Goal: Task Accomplishment & Management: Complete application form

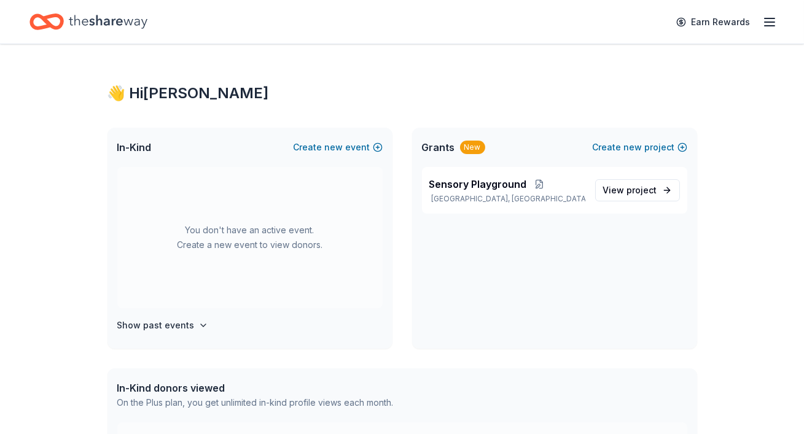
click at [770, 20] on icon "button" at bounding box center [769, 22] width 15 height 15
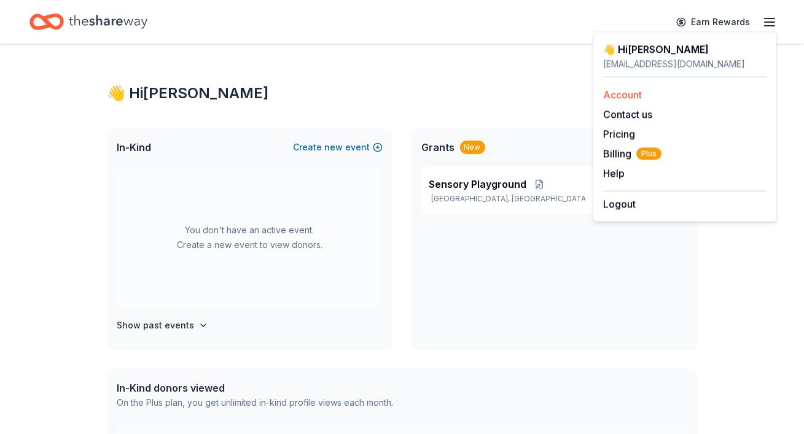
click at [631, 95] on link "Account" at bounding box center [622, 94] width 39 height 12
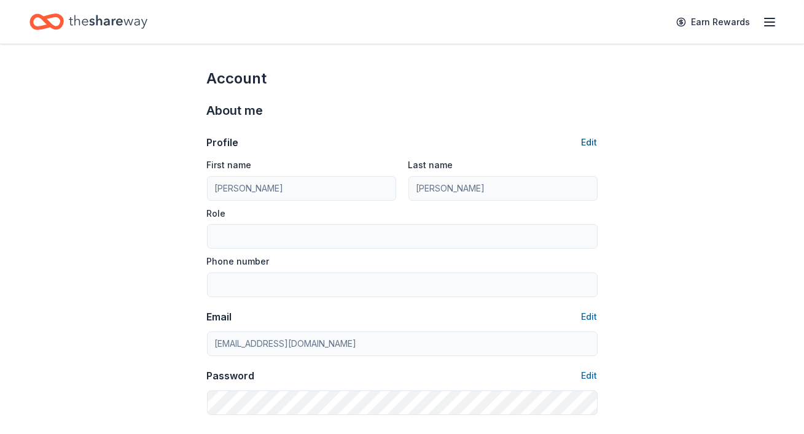
click at [593, 142] on button "Edit" at bounding box center [590, 142] width 16 height 15
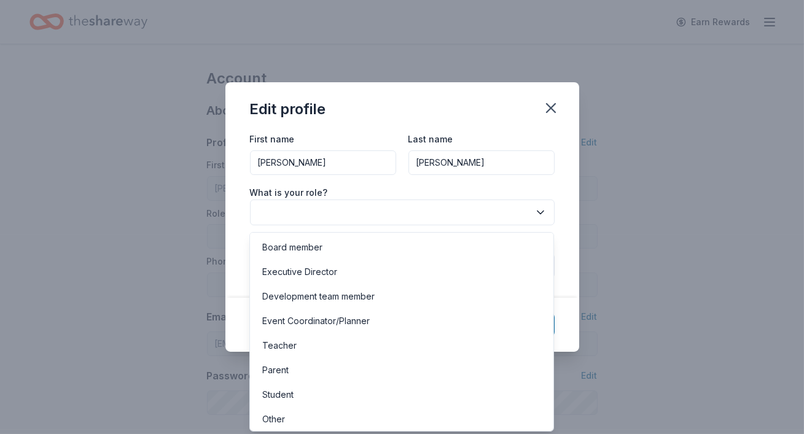
click at [416, 216] on button "button" at bounding box center [402, 213] width 305 height 26
click at [340, 240] on div "Board member" at bounding box center [401, 245] width 298 height 25
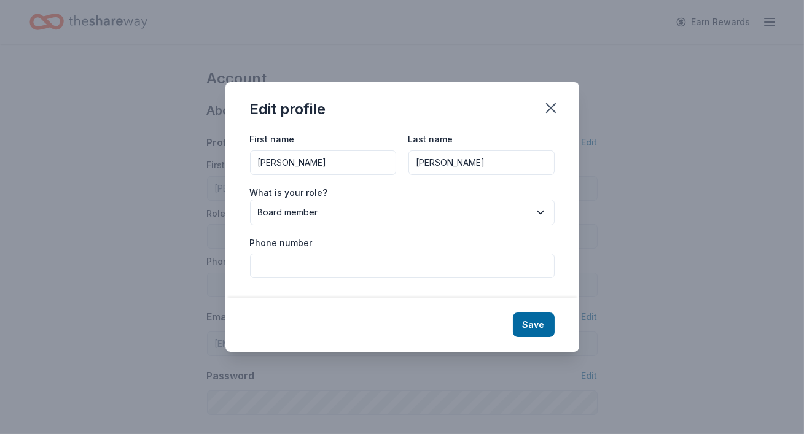
click at [346, 263] on input "Phone number" at bounding box center [402, 266] width 305 height 25
type input "5106847886"
click at [534, 327] on button "Save" at bounding box center [534, 325] width 42 height 25
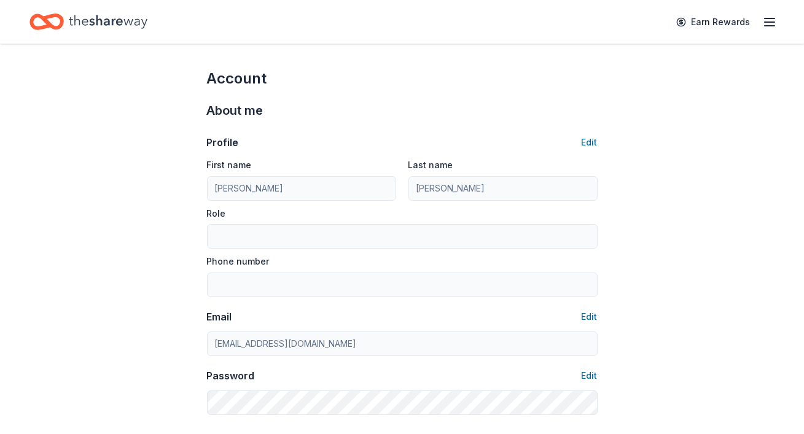
type input "Board member"
type input "5106847886"
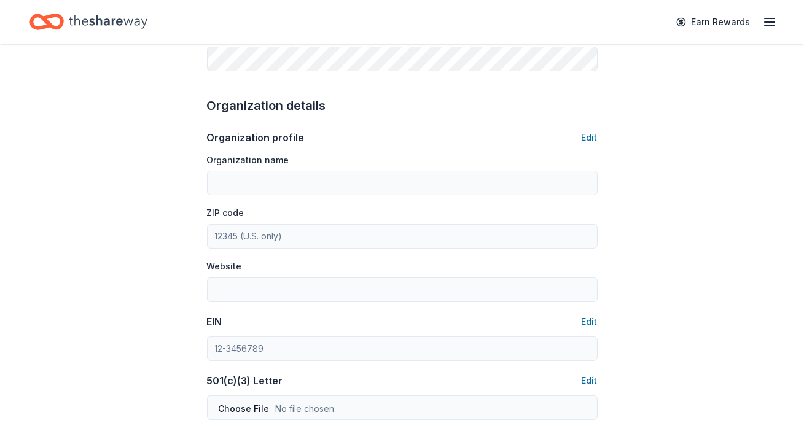
scroll to position [356, 0]
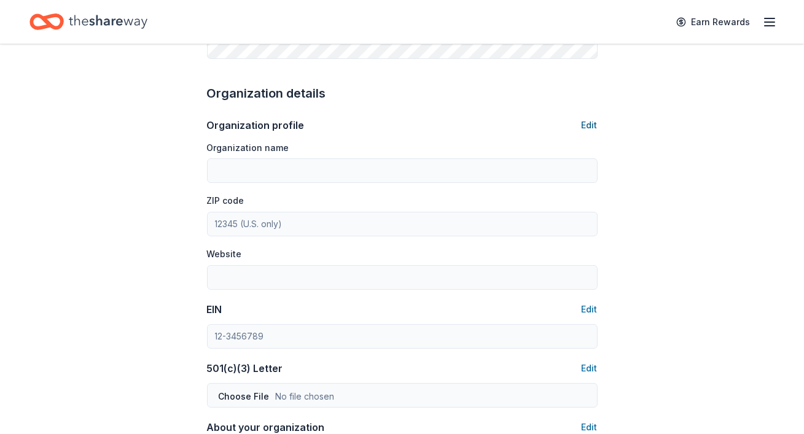
click at [591, 125] on button "Edit" at bounding box center [590, 125] width 16 height 15
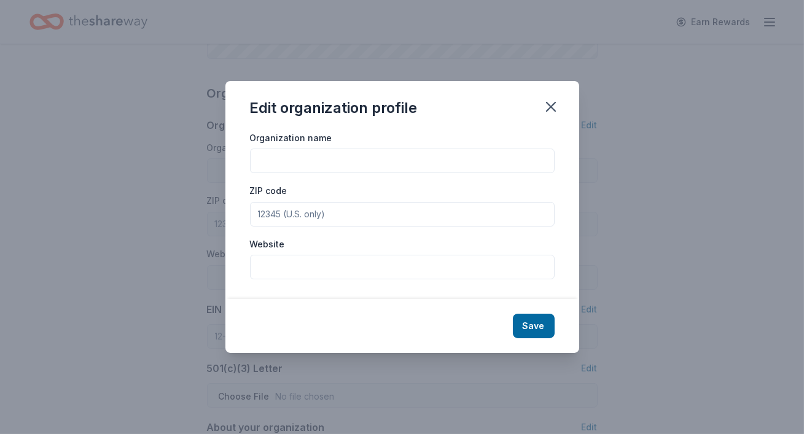
click at [458, 164] on input "Organization name" at bounding box center [402, 161] width 305 height 25
type input "[GEOGRAPHIC_DATA] PTA"
type input "94541"
click at [391, 268] on input "Website" at bounding box center [402, 267] width 305 height 25
paste input "[URL][DOMAIN_NAME]"
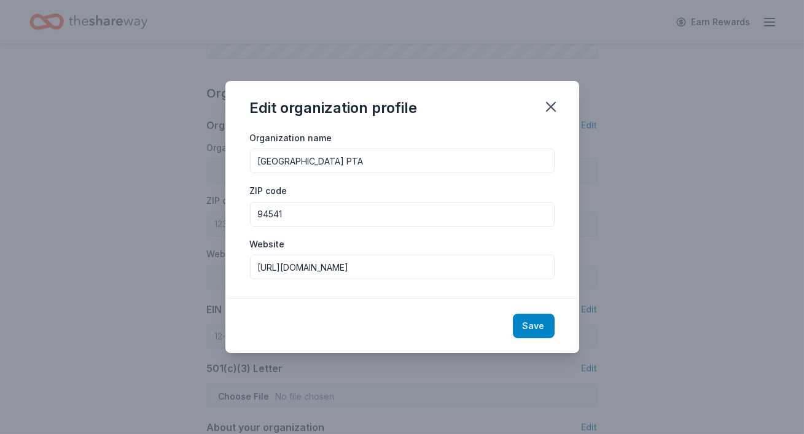
type input "[URL][DOMAIN_NAME]"
click at [534, 318] on button "Save" at bounding box center [534, 326] width 42 height 25
type input "[GEOGRAPHIC_DATA] PTA"
type input "94541"
type input "[URL][DOMAIN_NAME]"
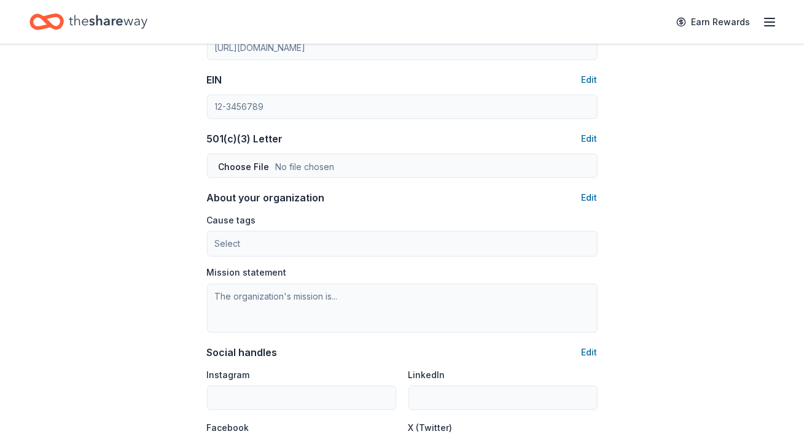
scroll to position [591, 0]
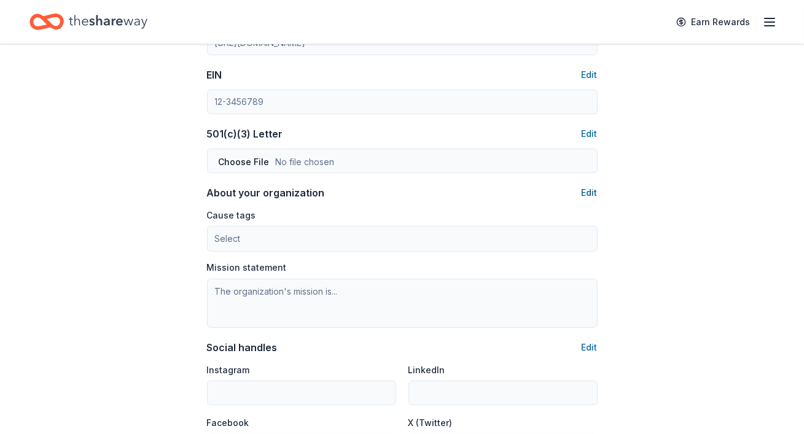
click at [595, 188] on button "Edit" at bounding box center [590, 192] width 16 height 15
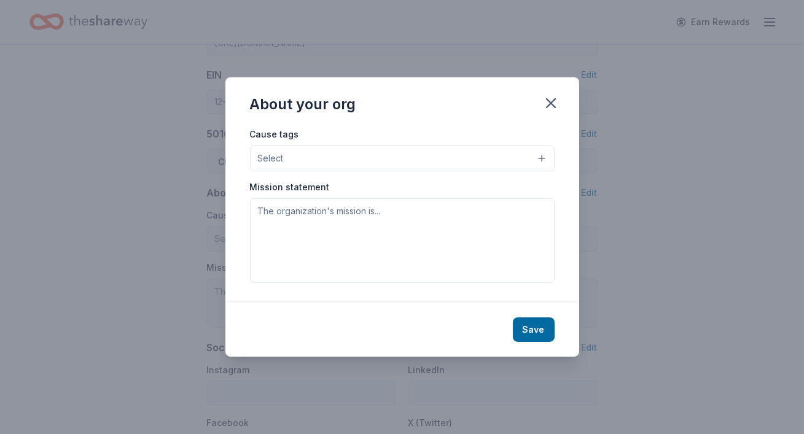
click at [379, 160] on button "Select" at bounding box center [402, 159] width 305 height 26
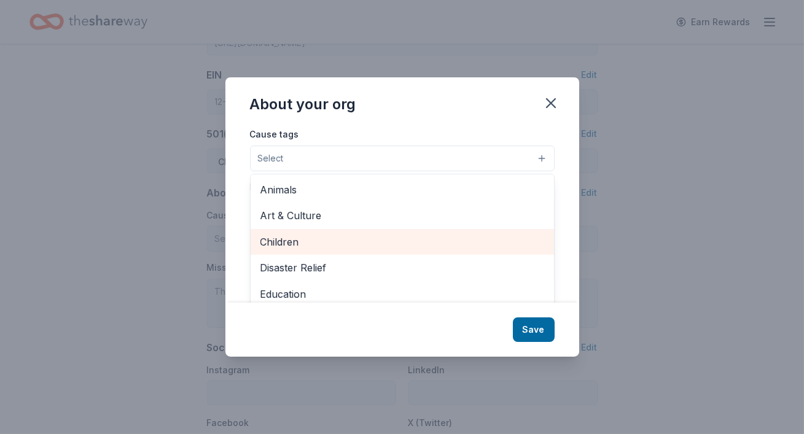
click at [367, 245] on span "Children" at bounding box center [402, 242] width 284 height 16
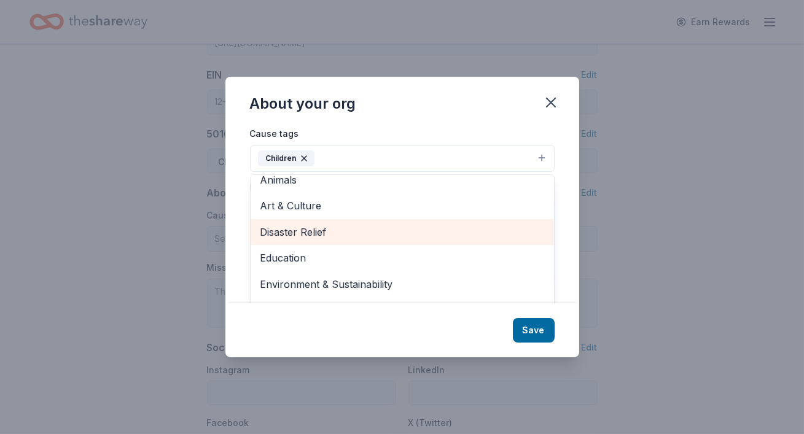
scroll to position [11, 0]
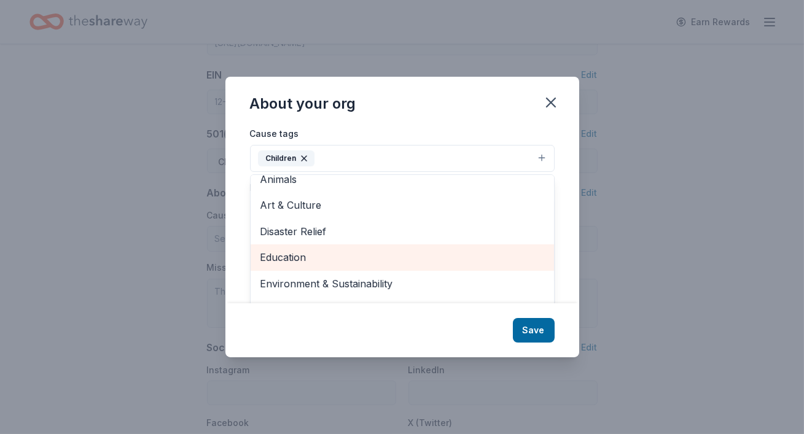
click at [413, 257] on span "Education" at bounding box center [402, 257] width 284 height 16
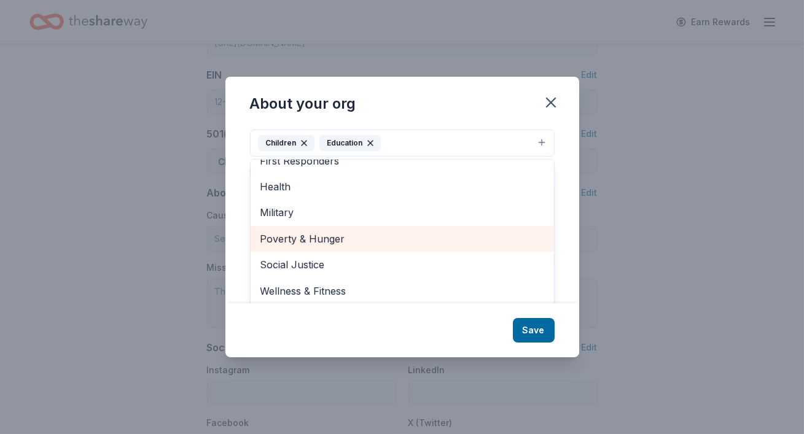
scroll to position [18, 0]
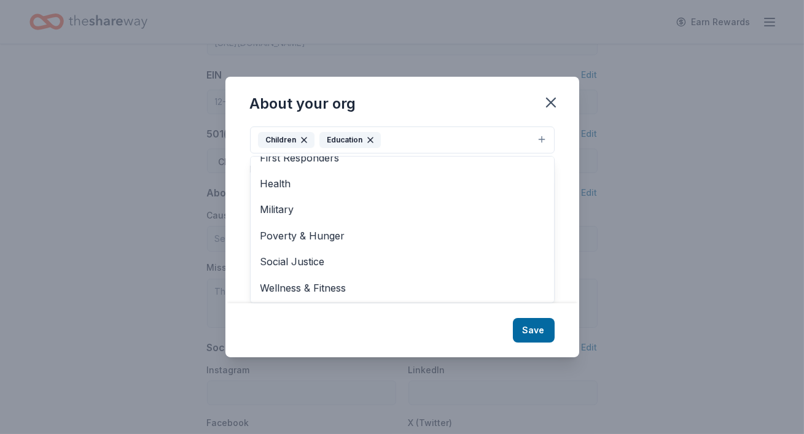
click at [540, 324] on div "About your org Cause tags Children Education Animals Art & Culture Disaster Rel…" at bounding box center [402, 217] width 354 height 280
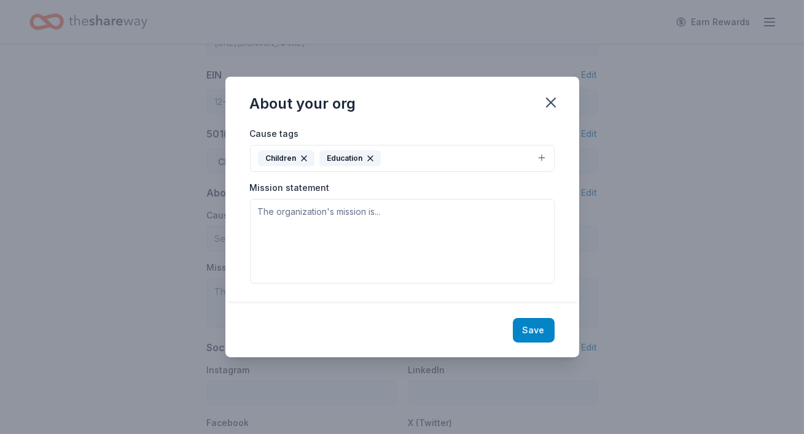
click at [539, 326] on button "Save" at bounding box center [534, 330] width 42 height 25
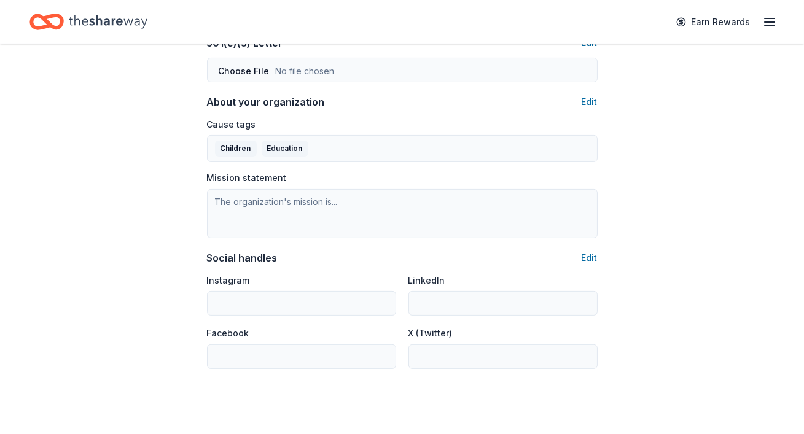
scroll to position [682, 0]
click at [587, 101] on button "Edit" at bounding box center [590, 102] width 16 height 15
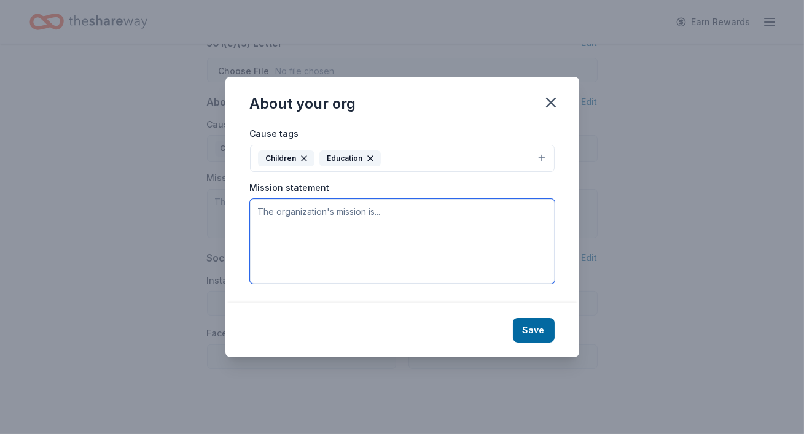
click at [392, 223] on textarea at bounding box center [402, 241] width 305 height 85
paste textarea "The mission of the Burbank Elementary PTA is to enrich the academic and social …"
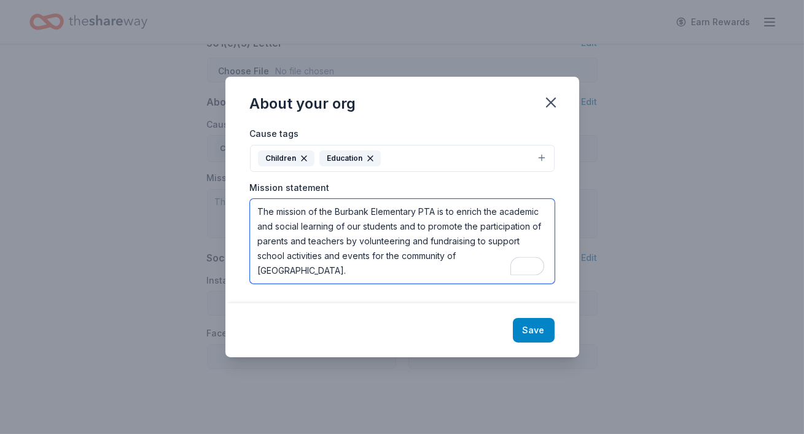
type textarea "The mission of the Burbank Elementary PTA is to enrich the academic and social …"
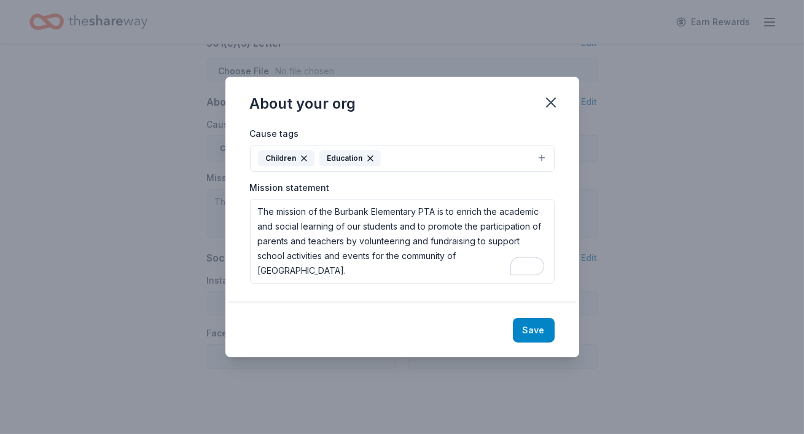
click at [531, 330] on button "Save" at bounding box center [534, 330] width 42 height 25
type textarea "The mission of the Burbank Elementary PTA is to enrich the academic and social …"
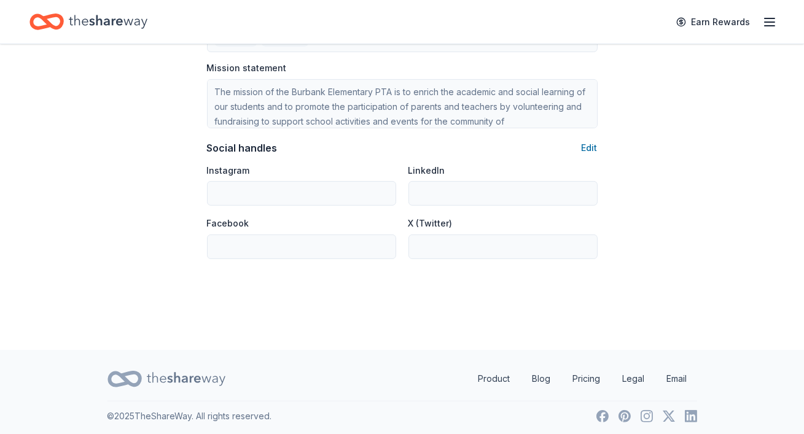
scroll to position [794, 0]
click at [592, 142] on button "Edit" at bounding box center [590, 146] width 16 height 15
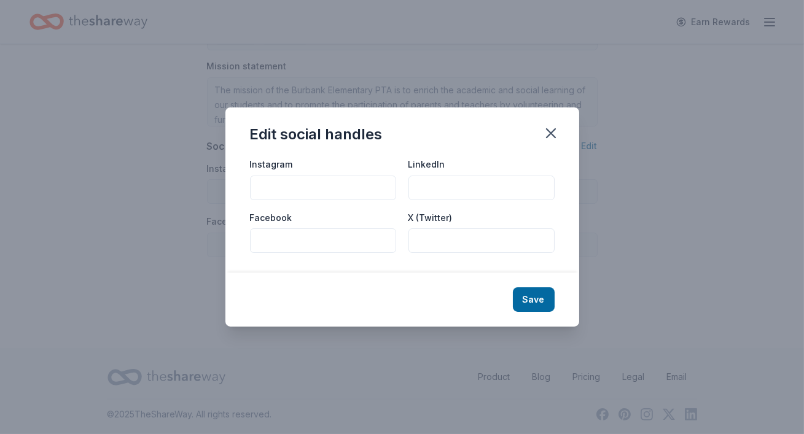
click at [344, 236] on input "Facebook" at bounding box center [323, 240] width 146 height 25
paste input "[URL][DOMAIN_NAME]"
type input "[URL][DOMAIN_NAME]"
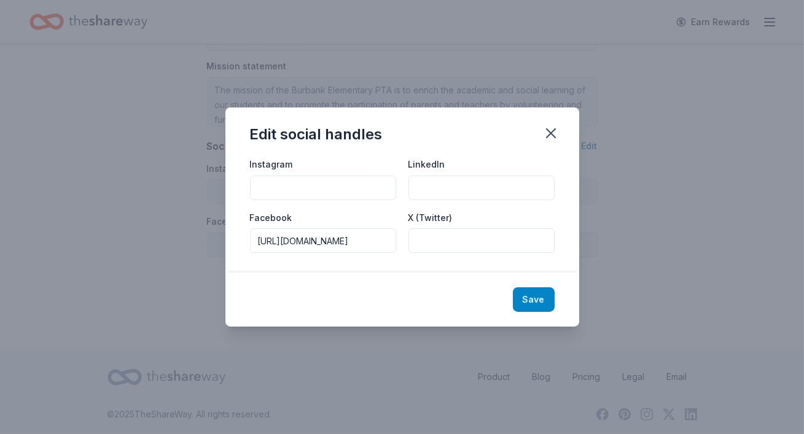
click at [540, 297] on button "Save" at bounding box center [534, 299] width 42 height 25
type input "[URL][DOMAIN_NAME]"
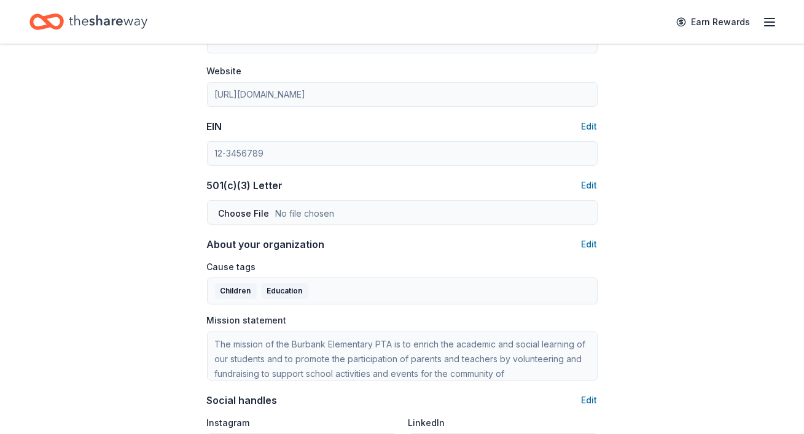
scroll to position [530, 0]
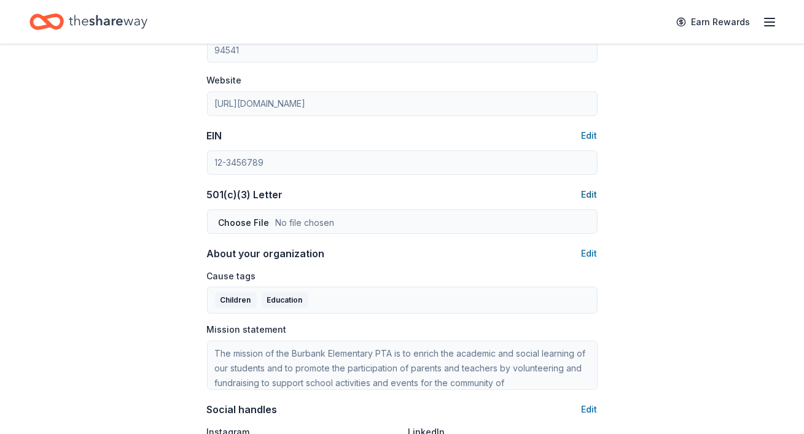
click at [591, 192] on button "Edit" at bounding box center [590, 194] width 16 height 15
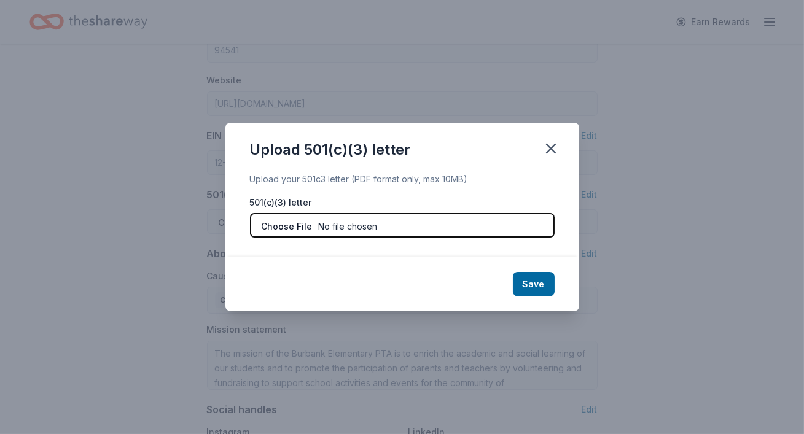
click at [479, 222] on input "file" at bounding box center [402, 225] width 305 height 25
type input "C:\fakepath\Burbank PTA 501(c)(3).pdf"
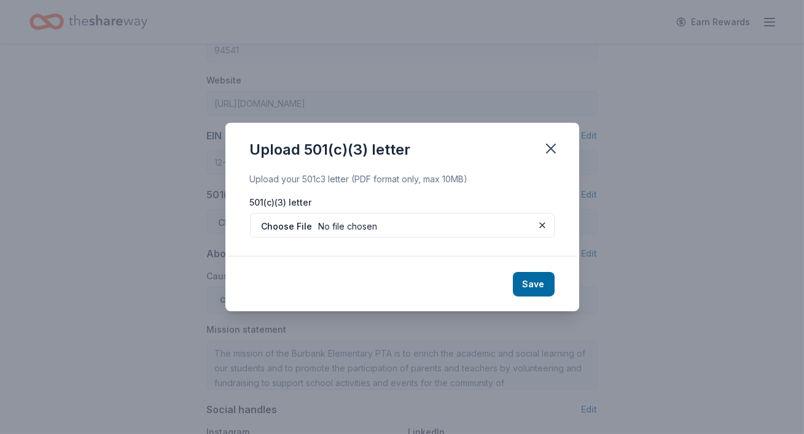
click at [542, 284] on button "Save" at bounding box center [534, 284] width 42 height 25
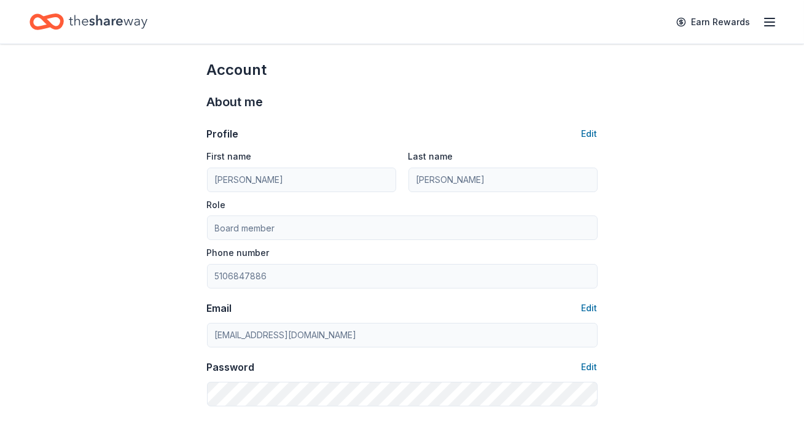
scroll to position [0, 0]
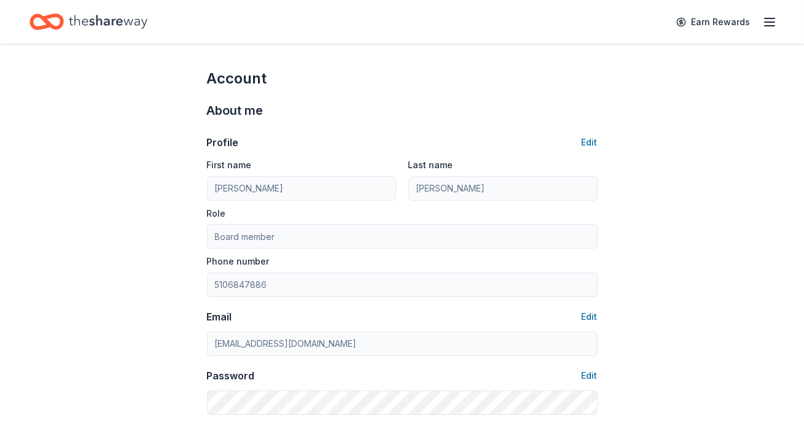
click at [767, 22] on line "button" at bounding box center [770, 22] width 10 height 0
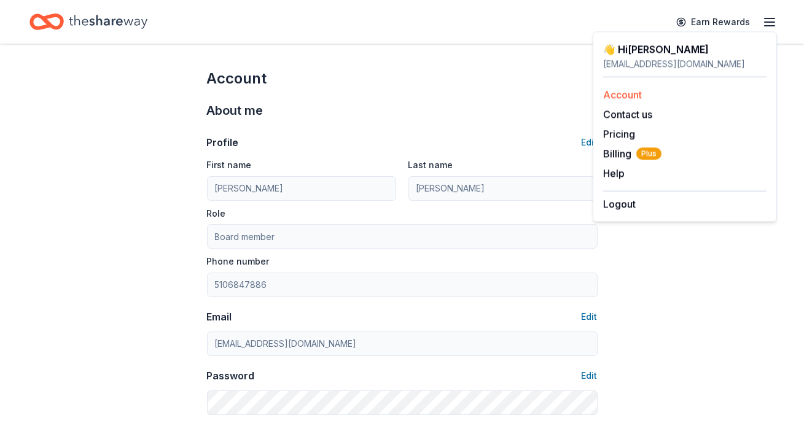
click at [626, 95] on link "Account" at bounding box center [622, 94] width 39 height 12
click at [117, 41] on div "Earn Rewards" at bounding box center [402, 22] width 804 height 44
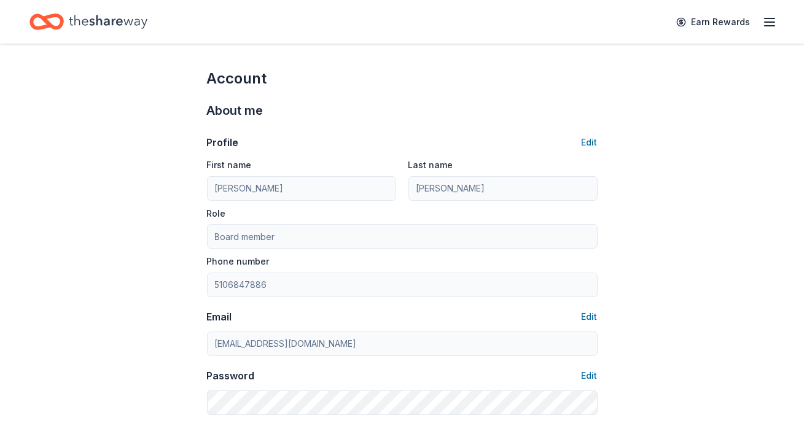
click at [53, 25] on icon "Home" at bounding box center [52, 21] width 19 height 12
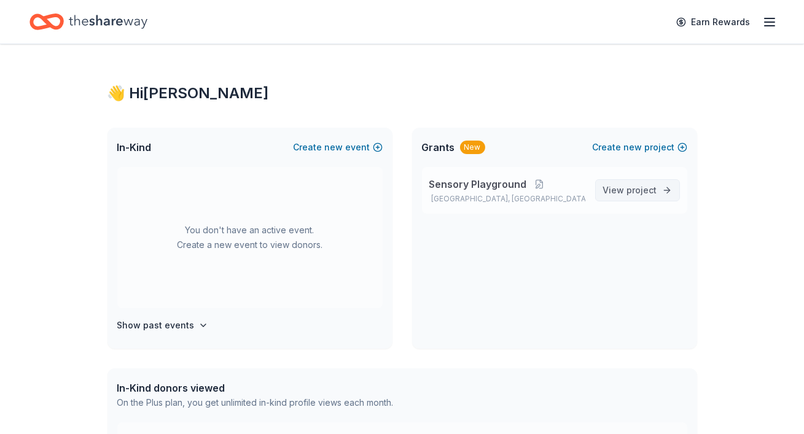
click at [643, 185] on span "project" at bounding box center [642, 190] width 30 height 10
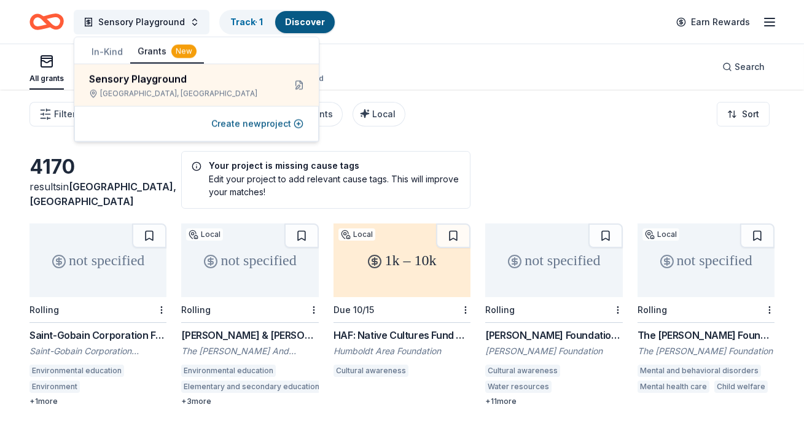
click at [486, 43] on header "Sensory Playground Track · 1 Discover Earn Rewards" at bounding box center [402, 22] width 804 height 44
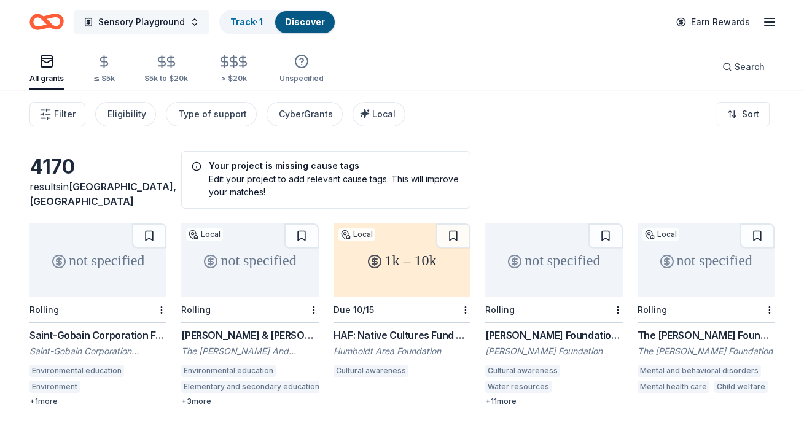
click at [177, 21] on span "Sensory Playground" at bounding box center [141, 22] width 87 height 15
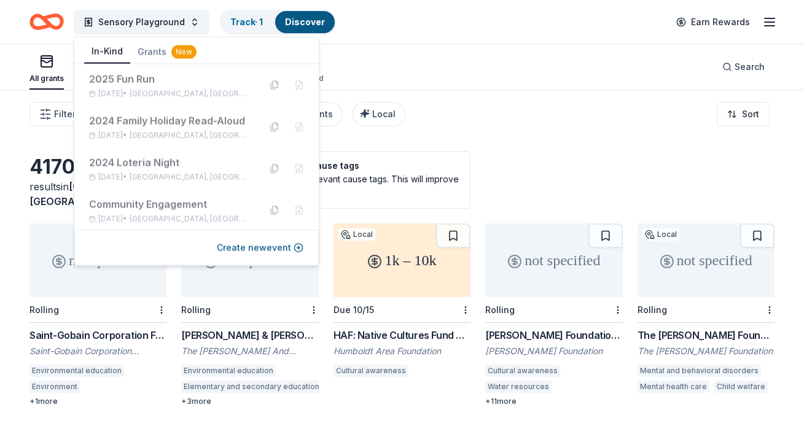
click at [97, 50] on button "In-Kind" at bounding box center [107, 52] width 46 height 23
click at [122, 84] on div "2025 Fun Run" at bounding box center [169, 79] width 161 height 15
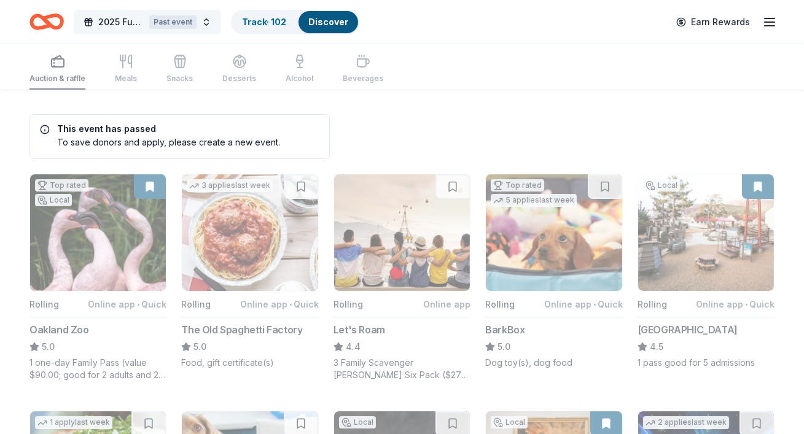
click at [202, 20] on button "2025 Fun Run Past event" at bounding box center [147, 22] width 147 height 25
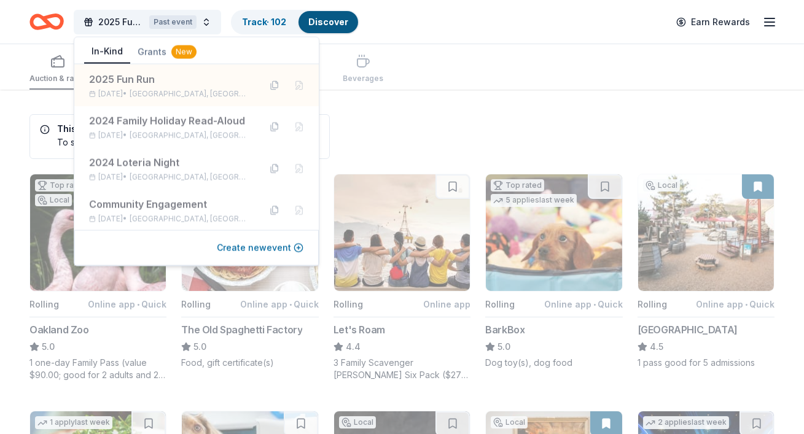
click at [241, 249] on button "Create new event" at bounding box center [260, 248] width 87 height 15
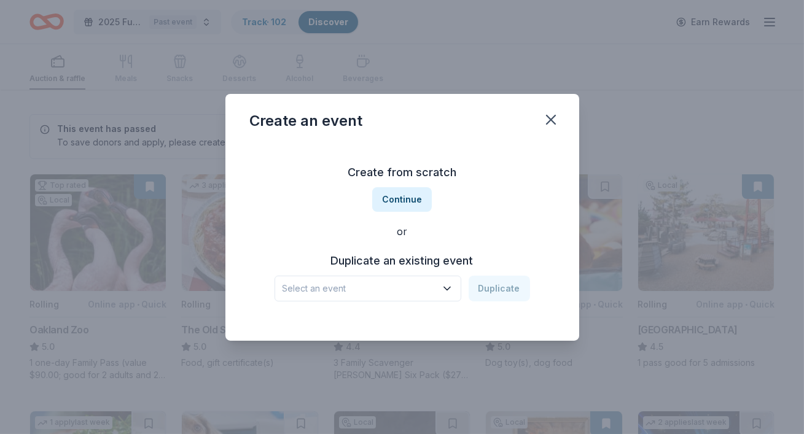
click at [337, 285] on span "Select an event" at bounding box center [360, 288] width 154 height 15
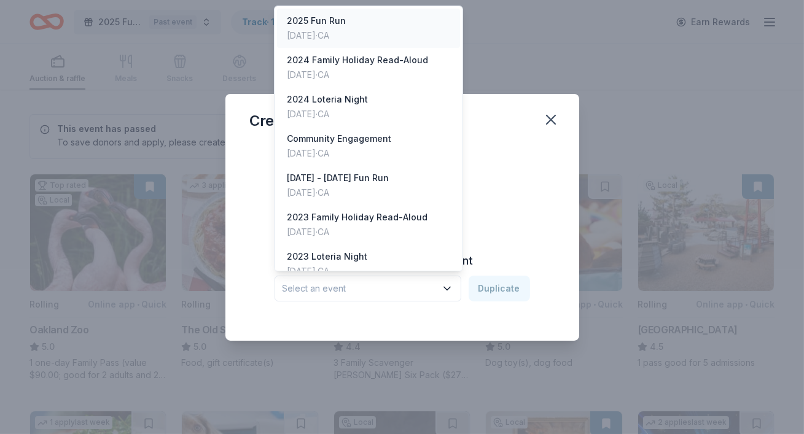
click at [322, 21] on div "2025 Fun Run" at bounding box center [316, 21] width 59 height 15
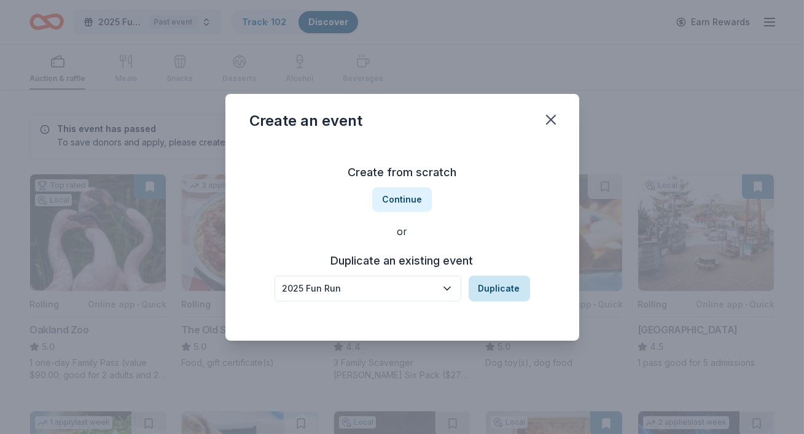
click at [494, 289] on button "Duplicate" at bounding box center [499, 289] width 61 height 26
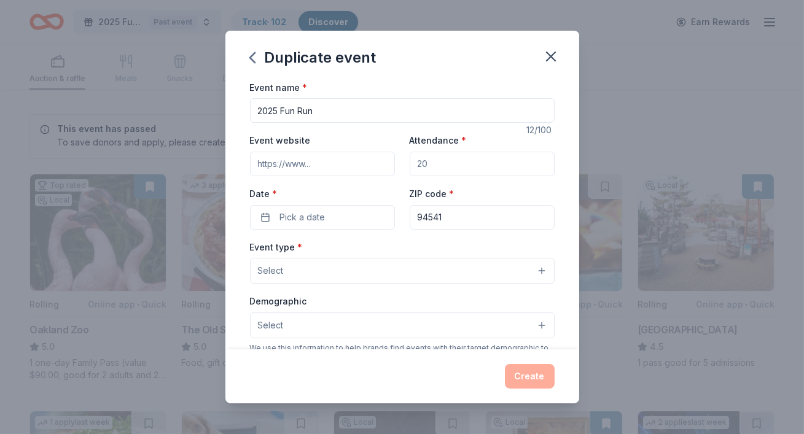
click at [280, 109] on input "2025 Fun Run" at bounding box center [402, 110] width 305 height 25
type input "[DATE]-[DATE] Fun Run"
click at [305, 157] on input "Event website" at bounding box center [322, 164] width 145 height 25
type input "[URL][DOMAIN_NAME]"
click at [439, 165] on input "Attendance *" at bounding box center [482, 164] width 145 height 25
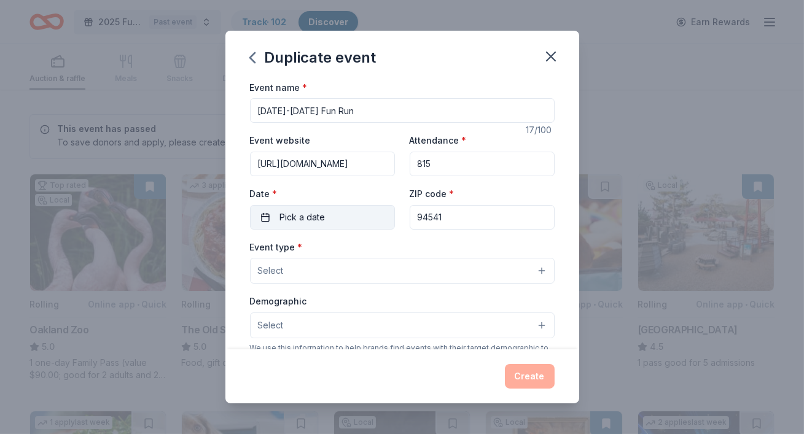
type input "815"
click at [356, 219] on button "Pick a date" at bounding box center [322, 217] width 145 height 25
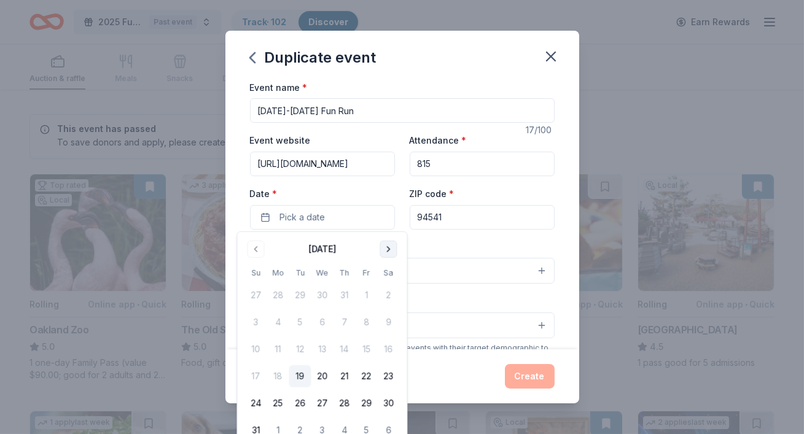
click at [384, 248] on button "Go to next month" at bounding box center [388, 249] width 17 height 17
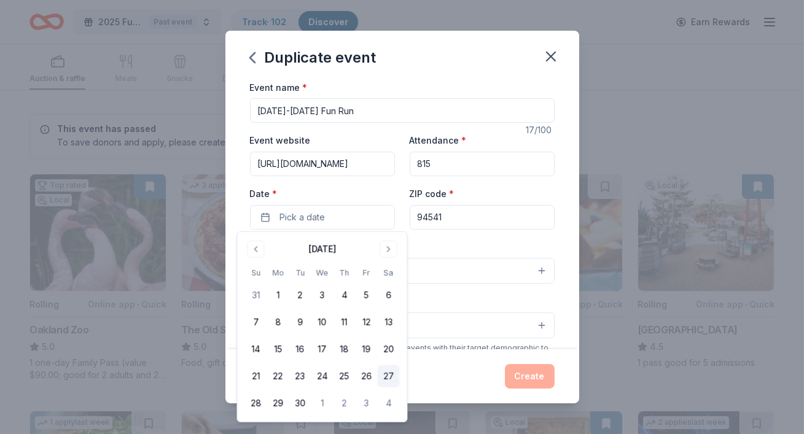
click at [391, 376] on button "27" at bounding box center [388, 376] width 22 height 22
click at [499, 67] on div "Duplicate event" at bounding box center [402, 55] width 354 height 49
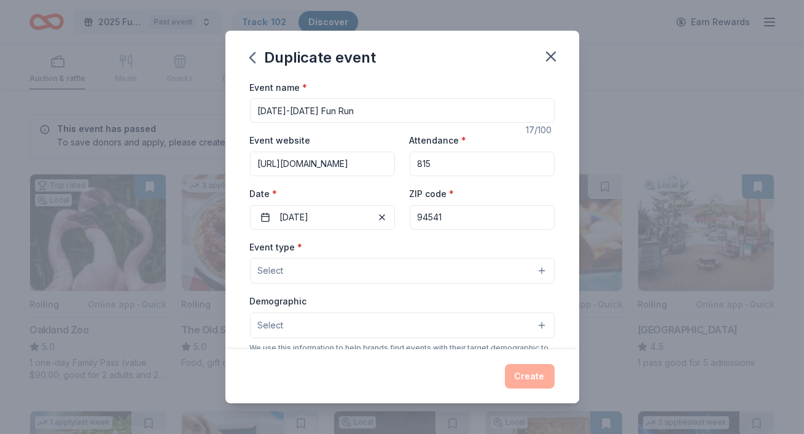
click at [499, 273] on button "Select" at bounding box center [402, 271] width 305 height 26
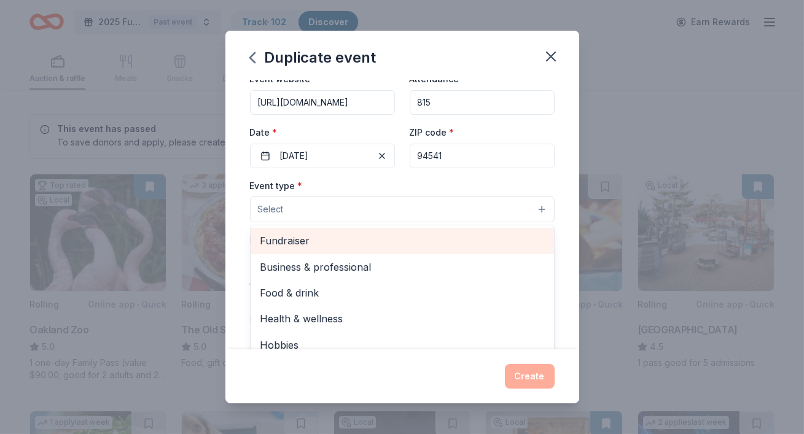
click at [475, 240] on span "Fundraiser" at bounding box center [402, 241] width 284 height 16
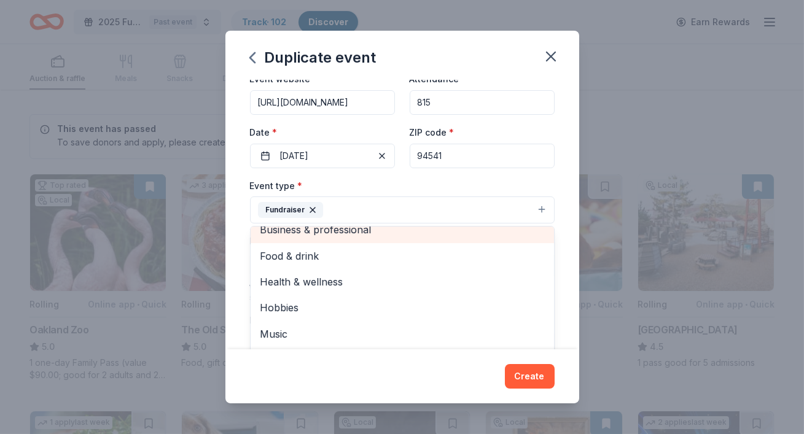
scroll to position [15, 0]
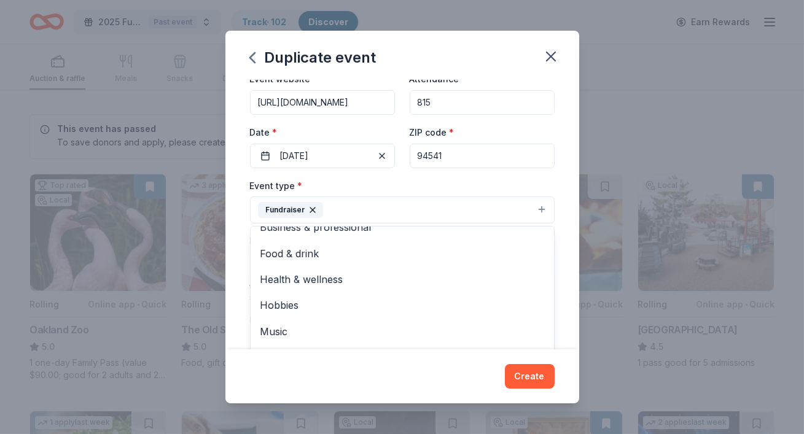
click at [569, 190] on div "Event name * [DATE]-[DATE] Fun Run 17 /100 Event website [URL][DOMAIN_NAME] Att…" at bounding box center [402, 215] width 354 height 270
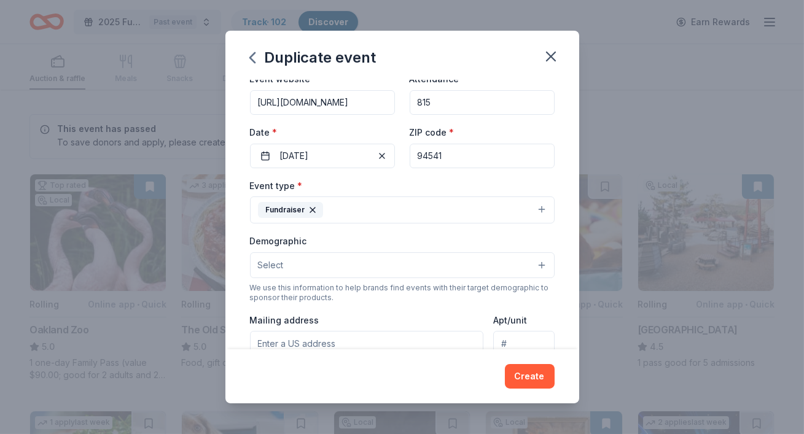
click at [543, 267] on button "Select" at bounding box center [402, 265] width 305 height 26
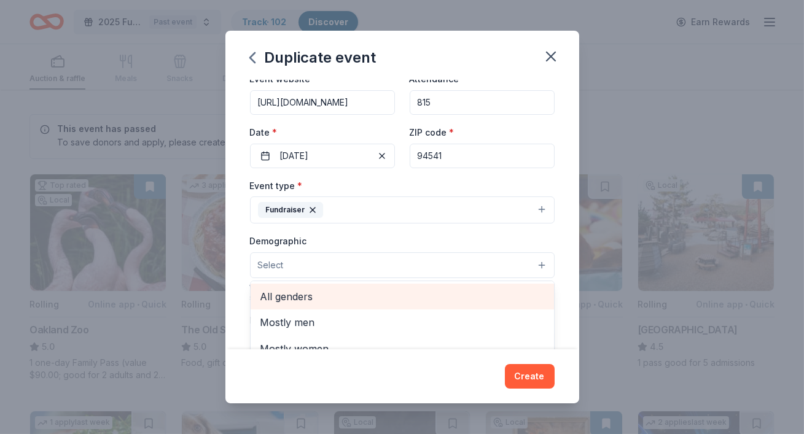
click at [497, 307] on div "All genders" at bounding box center [402, 297] width 303 height 26
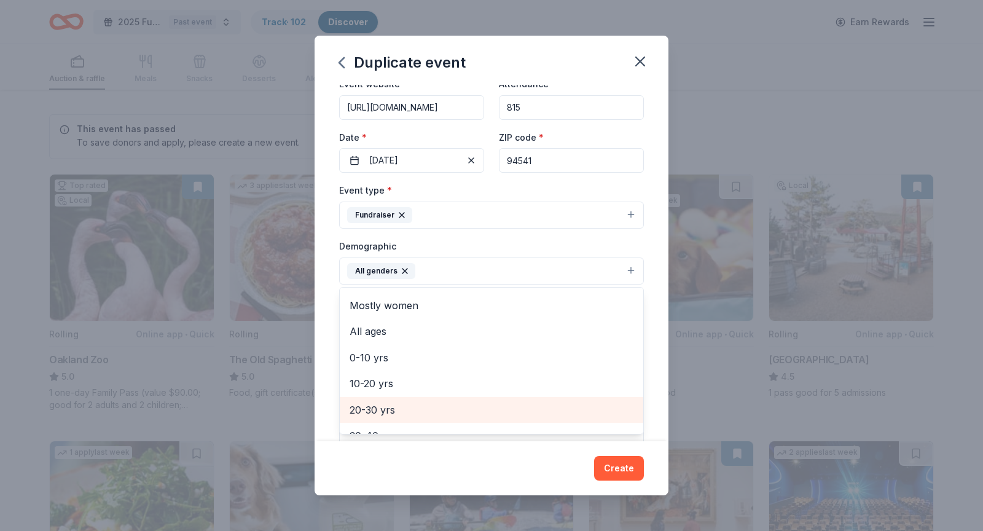
scroll to position [20, 0]
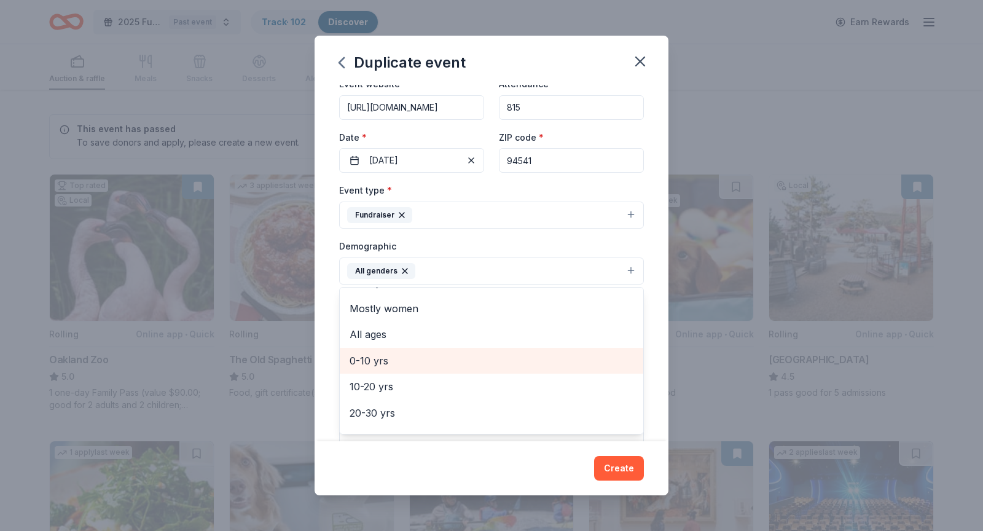
click at [434, 363] on span "0-10 yrs" at bounding box center [491, 361] width 284 height 16
click at [434, 365] on span "10-20 yrs" at bounding box center [491, 361] width 284 height 16
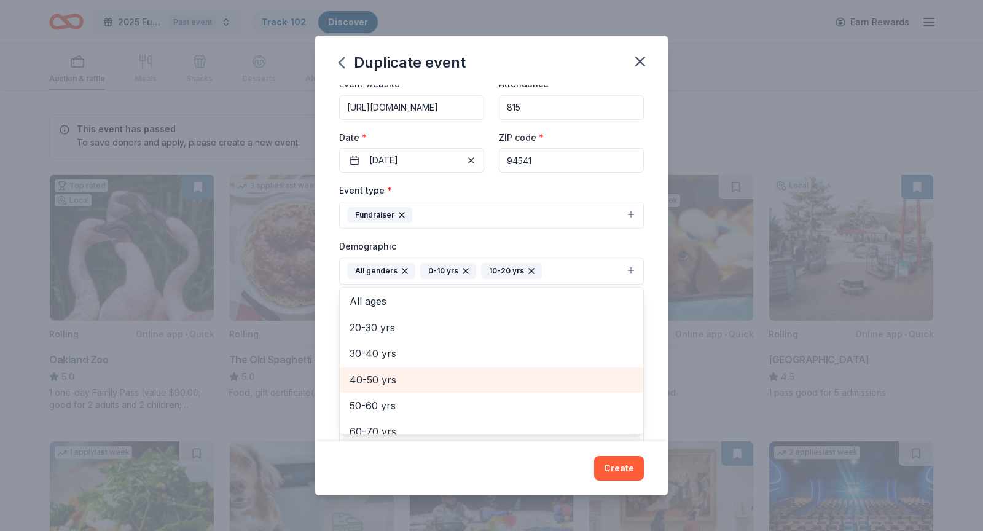
scroll to position [118, 0]
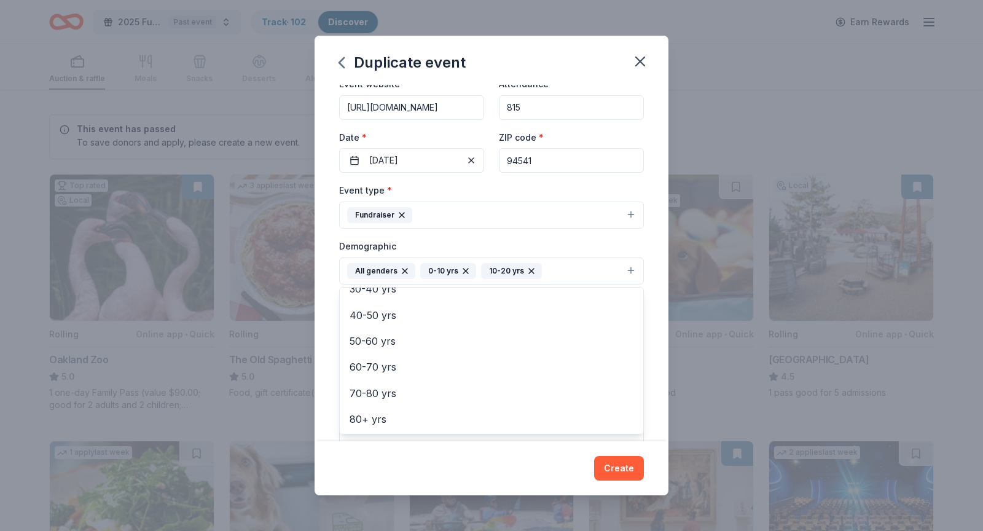
click at [621, 434] on div "Duplicate event Event name * [DATE]-[DATE] Fun Run 17 /100 Event website [URL][…" at bounding box center [491, 266] width 354 height 460
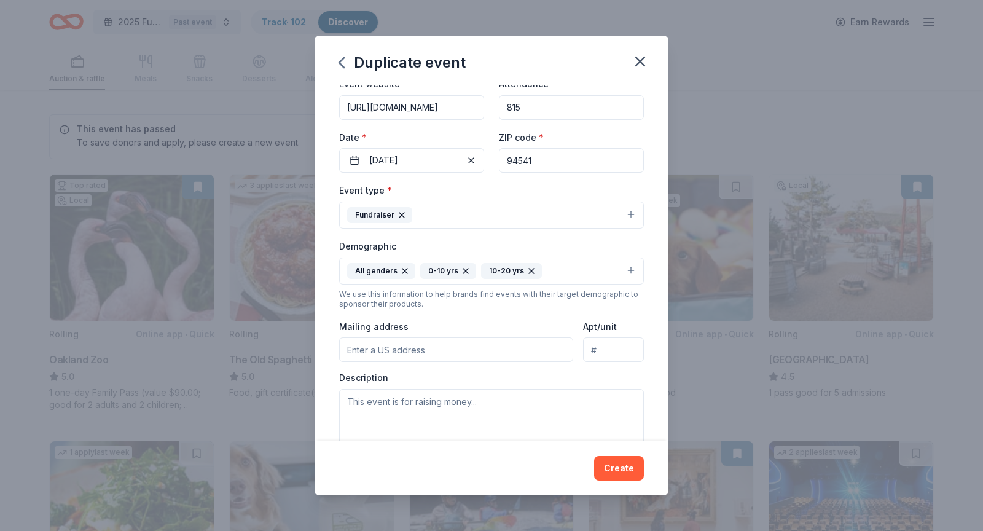
click at [450, 347] on input "Mailing address" at bounding box center [456, 349] width 234 height 25
type input "[STREET_ADDRESS]"
click at [452, 407] on textarea at bounding box center [491, 416] width 305 height 55
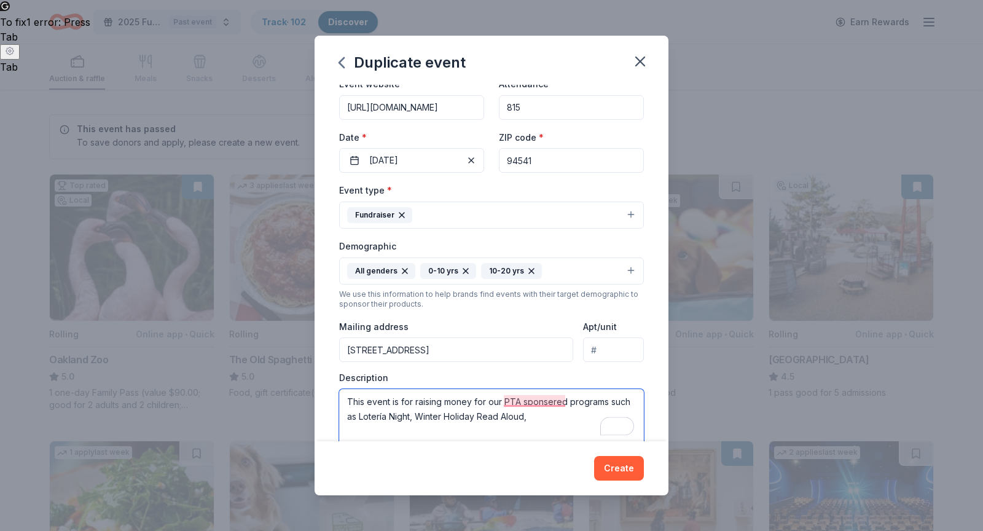
click at [419, 412] on textarea "This event is for raising money for our PTA sponsered programs such as Lotería …" at bounding box center [491, 416] width 305 height 55
click at [598, 419] on textarea "This event is for raising money for our PTA sponsered programs such as Lotería …" at bounding box center [491, 416] width 305 height 55
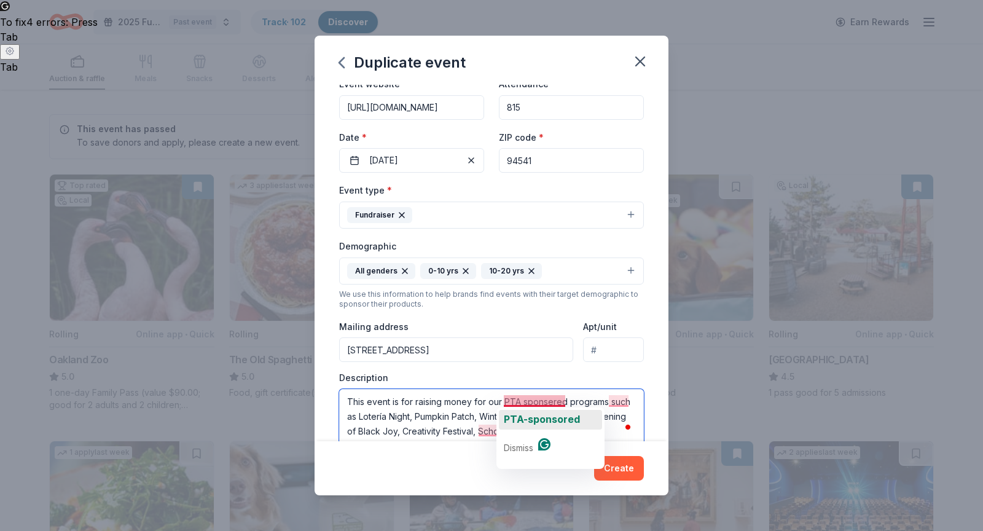
click at [555, 420] on span "PTA-sponsored" at bounding box center [542, 419] width 76 height 12
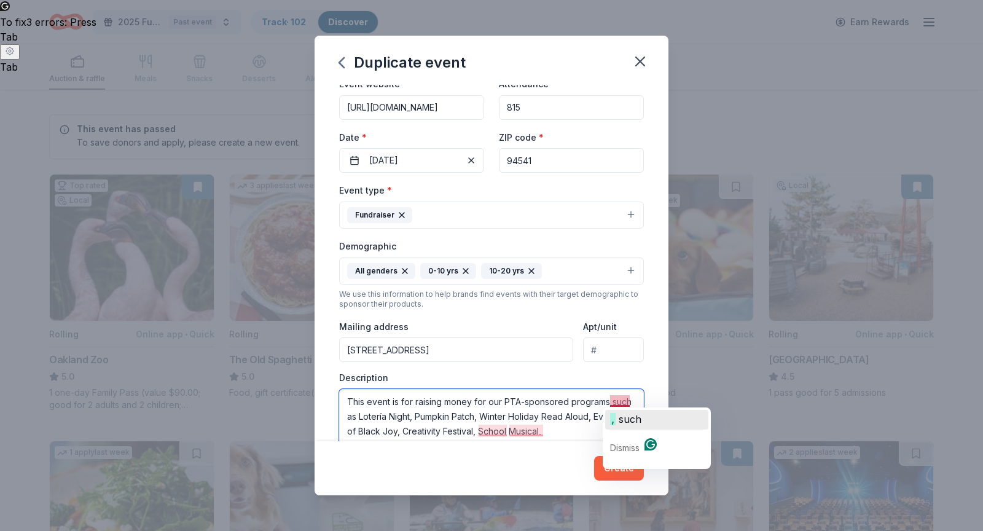
click at [620, 416] on span "such" at bounding box center [629, 419] width 23 height 12
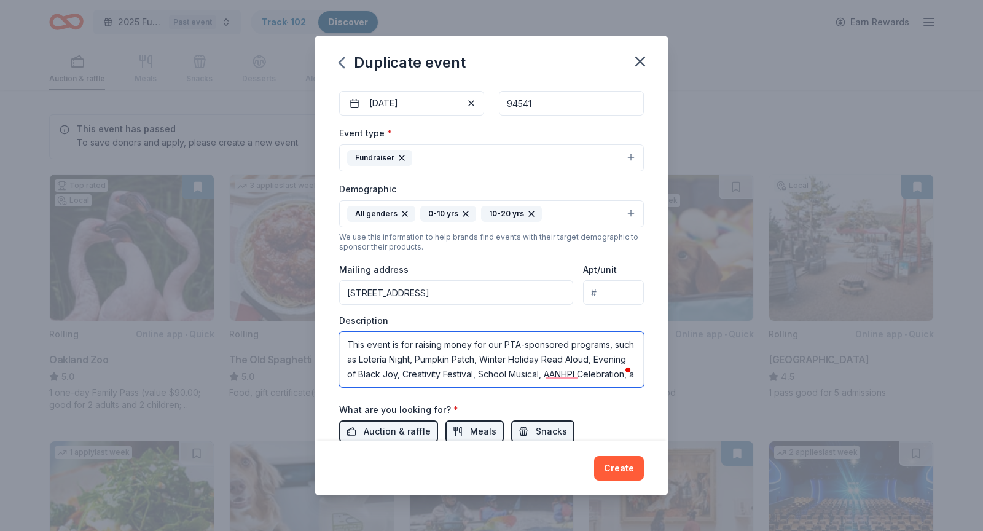
scroll to position [7, 0]
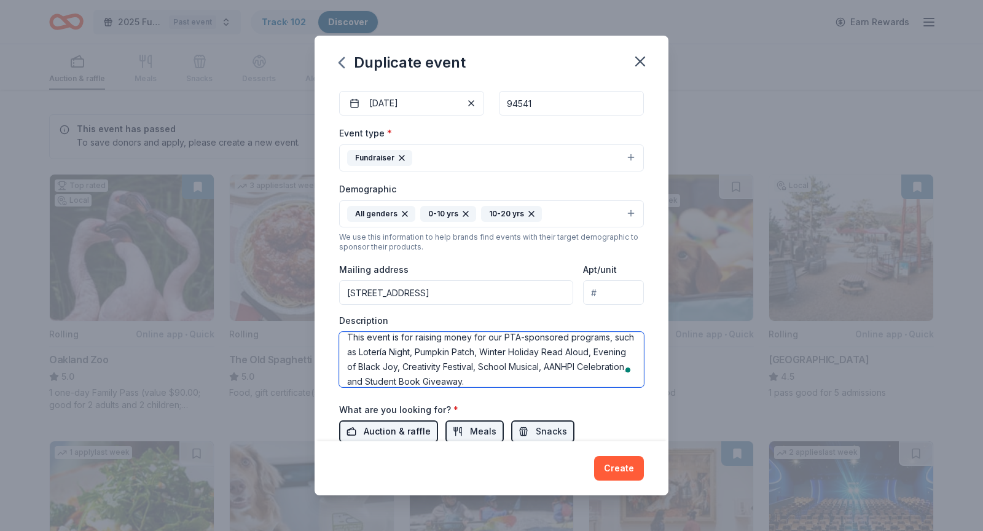
type textarea "This event is for raising money for our PTA-sponsored programs, such as Lotería…"
click at [405, 431] on span "Auction & raffle" at bounding box center [397, 431] width 67 height 15
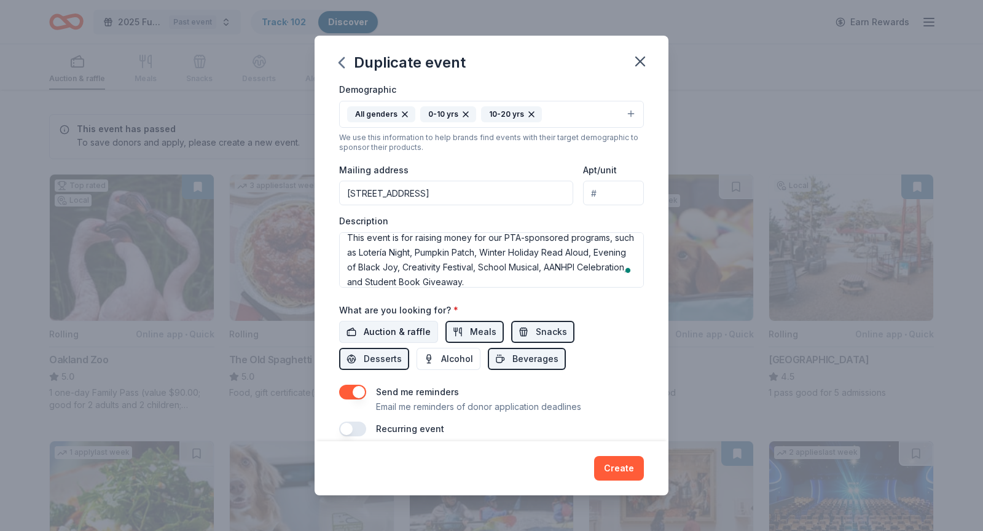
scroll to position [221, 0]
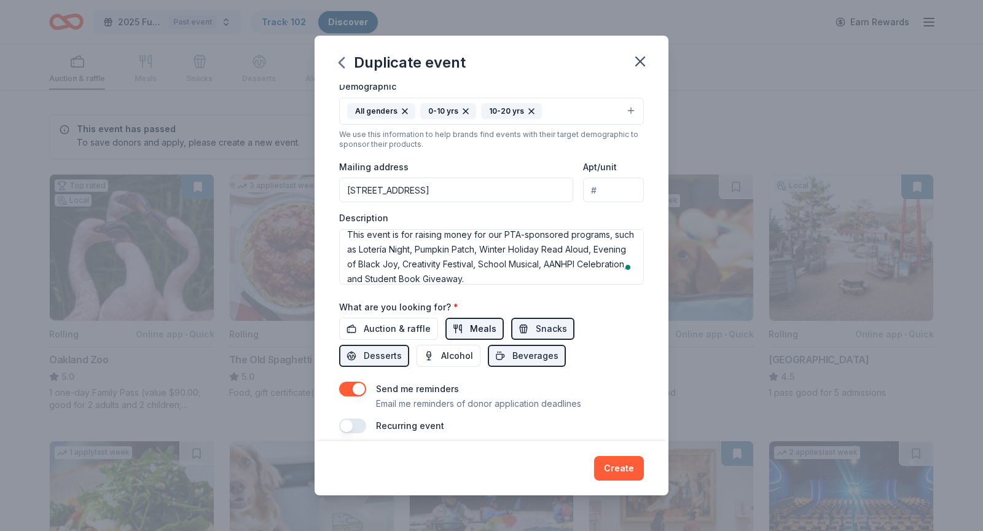
click at [461, 325] on button "Meals" at bounding box center [474, 329] width 58 height 22
click at [528, 324] on button "Snacks" at bounding box center [542, 329] width 63 height 22
click at [409, 345] on button "Desserts" at bounding box center [374, 356] width 70 height 22
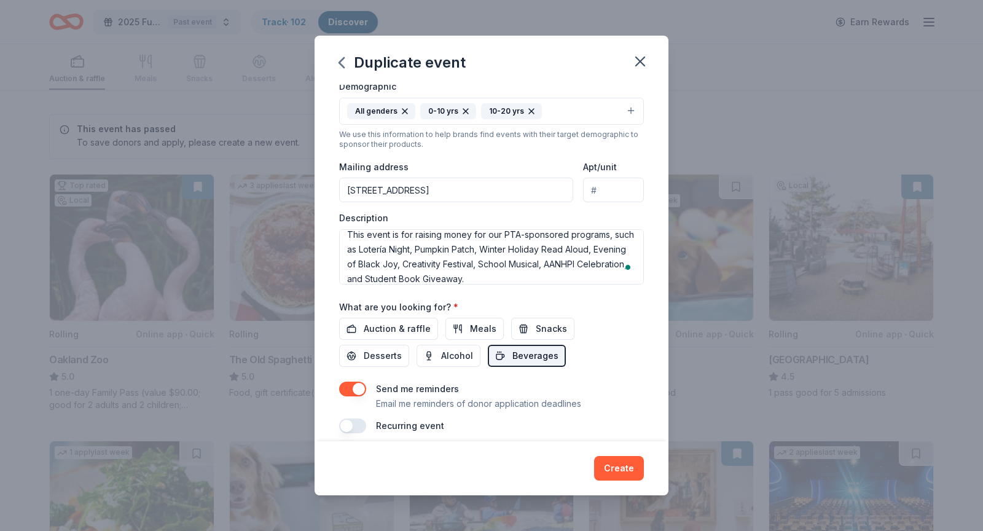
click at [512, 352] on span "Beverages" at bounding box center [535, 355] width 46 height 15
click at [396, 324] on span "Auction & raffle" at bounding box center [397, 328] width 67 height 15
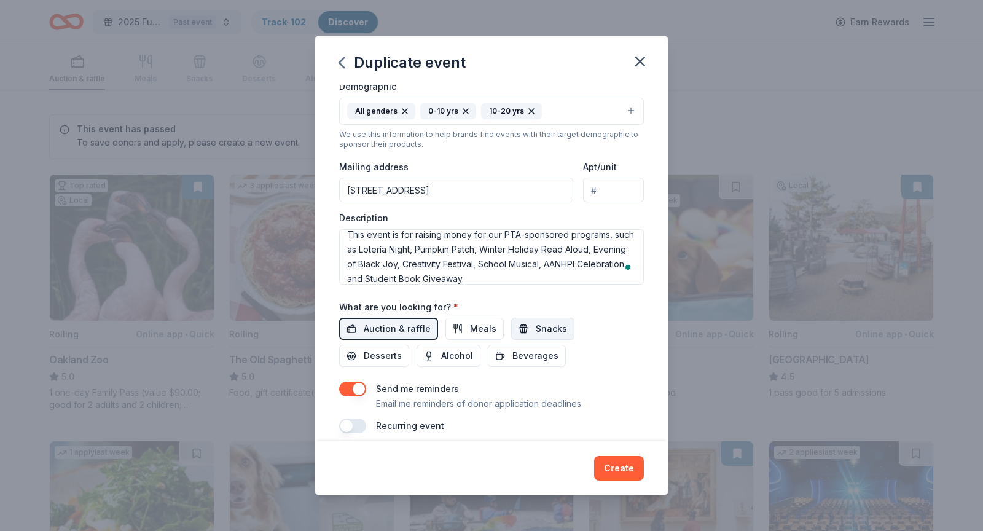
click at [520, 322] on button "Snacks" at bounding box center [542, 329] width 63 height 22
click at [409, 345] on button "Desserts" at bounding box center [374, 356] width 70 height 22
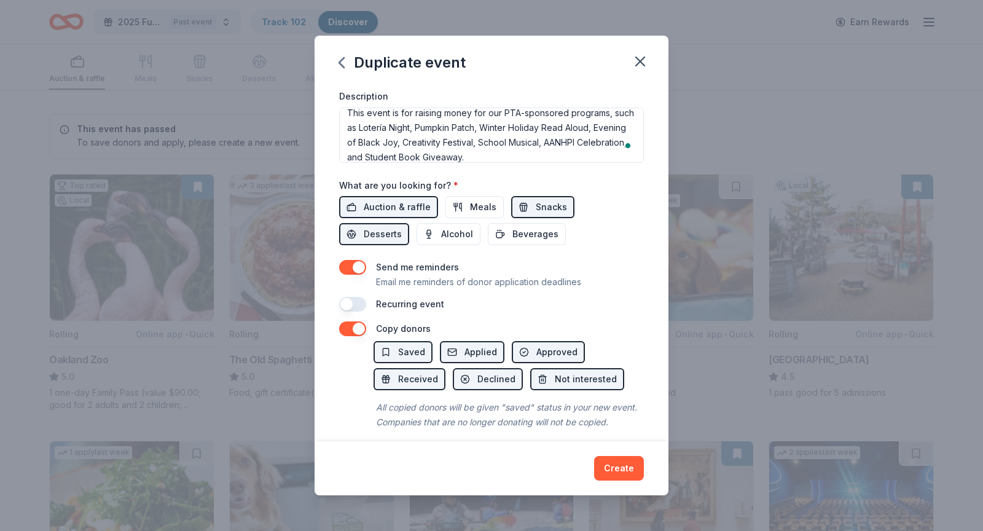
scroll to position [351, 0]
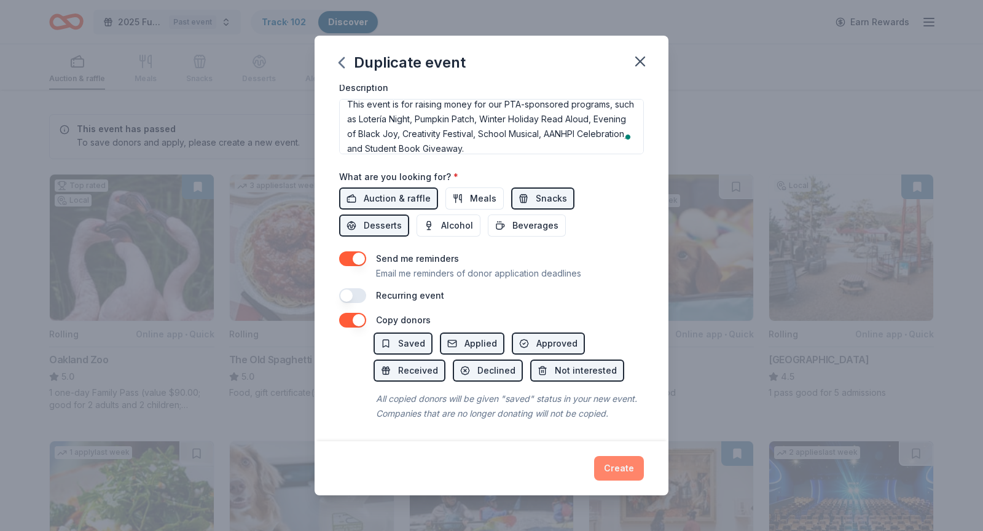
click at [609, 434] on button "Create" at bounding box center [619, 468] width 50 height 25
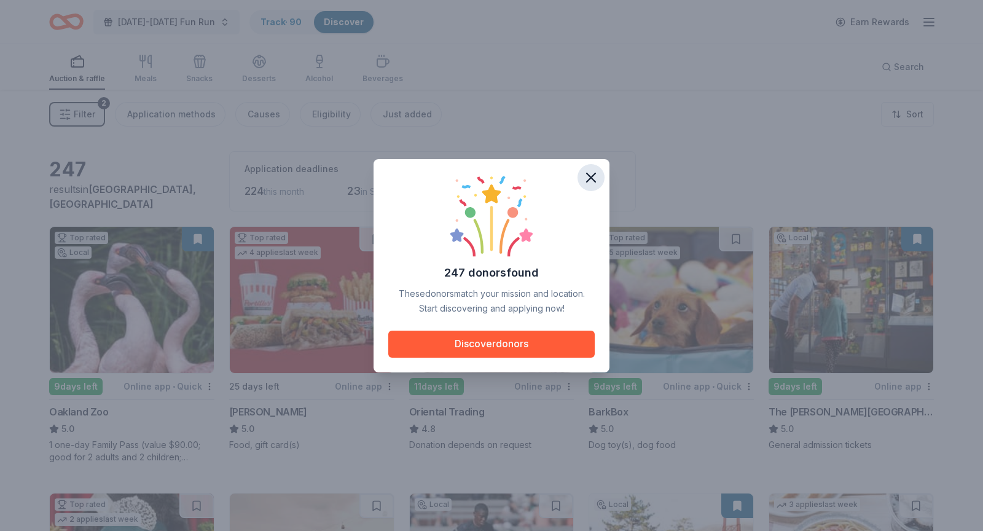
click at [588, 178] on icon "button" at bounding box center [590, 177] width 17 height 17
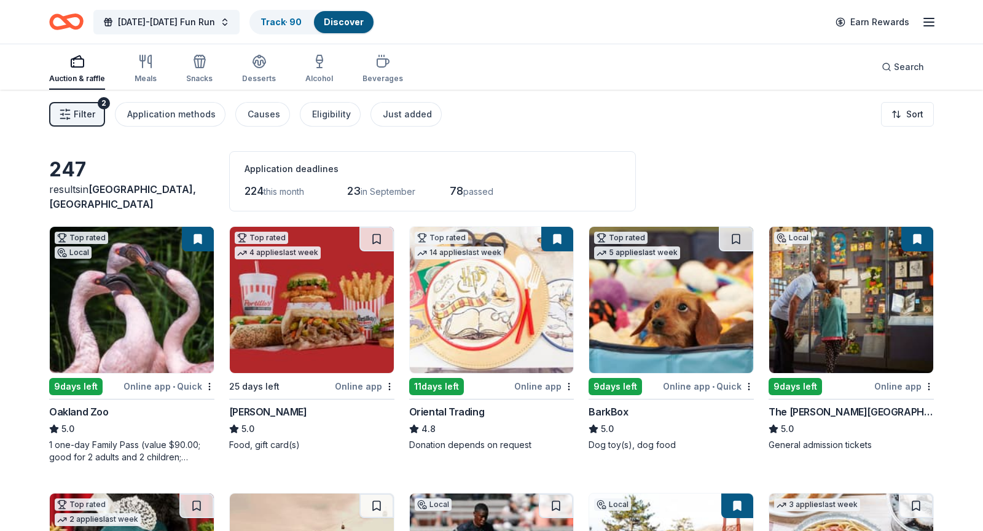
click at [106, 319] on img at bounding box center [132, 300] width 164 height 146
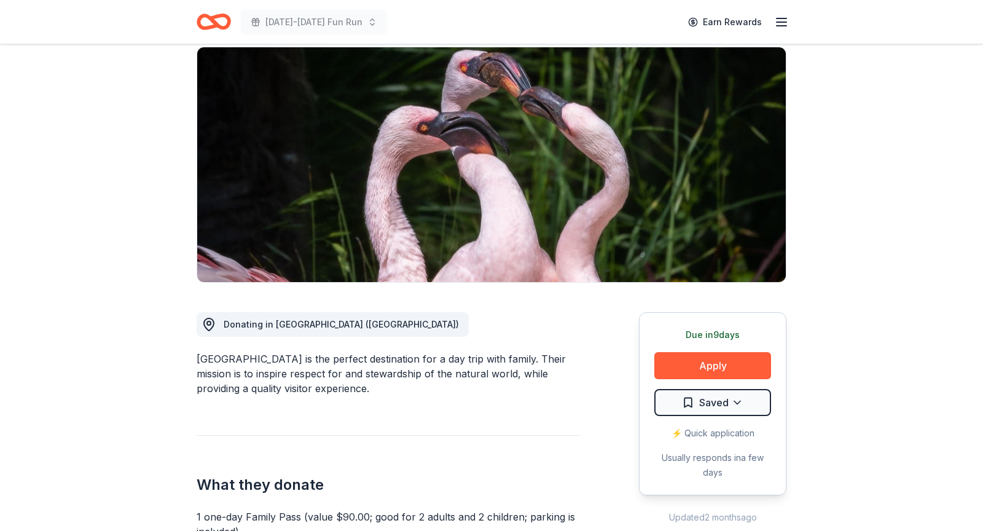
scroll to position [96, 0]
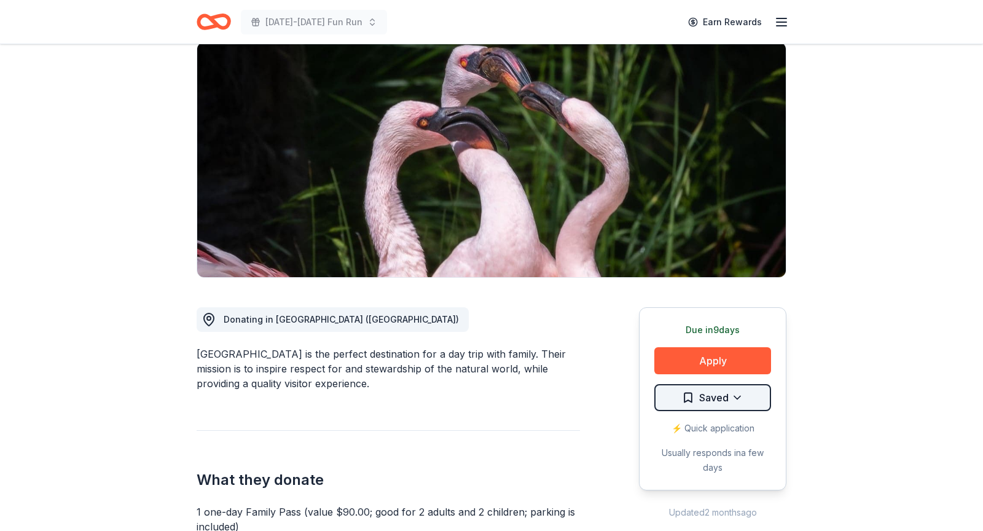
click at [679, 396] on html "[DATE]-[DATE] Fun Run Earn Rewards Due [DATE] Share [GEOGRAPHIC_DATA] 5.0 • 7 r…" at bounding box center [491, 169] width 983 height 531
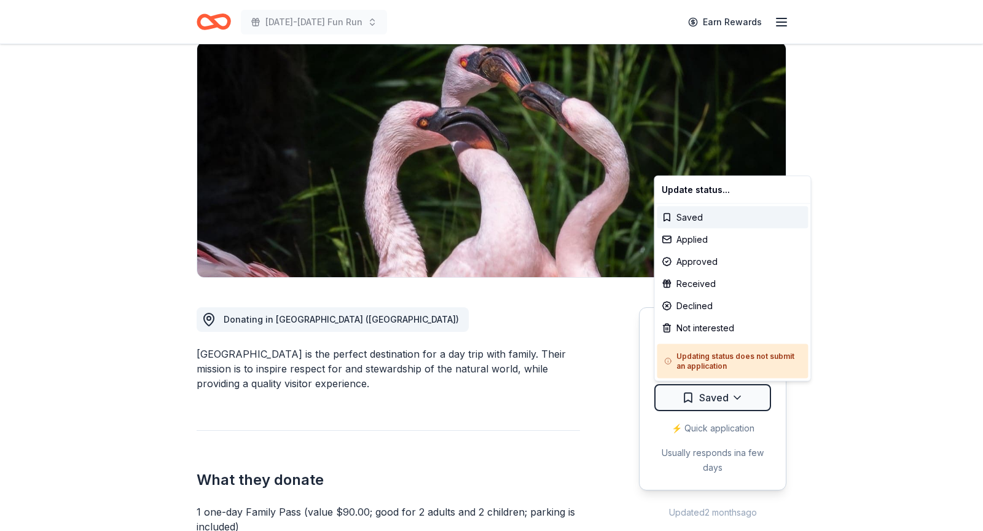
click at [679, 396] on html "[DATE]-[DATE] Fun Run Earn Rewards Due [DATE] Share [GEOGRAPHIC_DATA] 5.0 • 7 r…" at bounding box center [491, 169] width 983 height 531
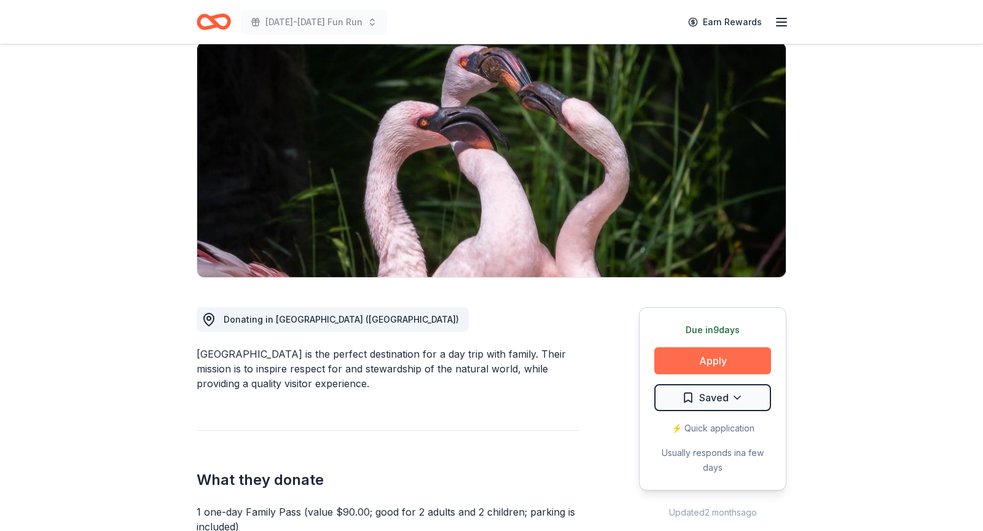
click at [685, 363] on button "Apply" at bounding box center [712, 360] width 117 height 27
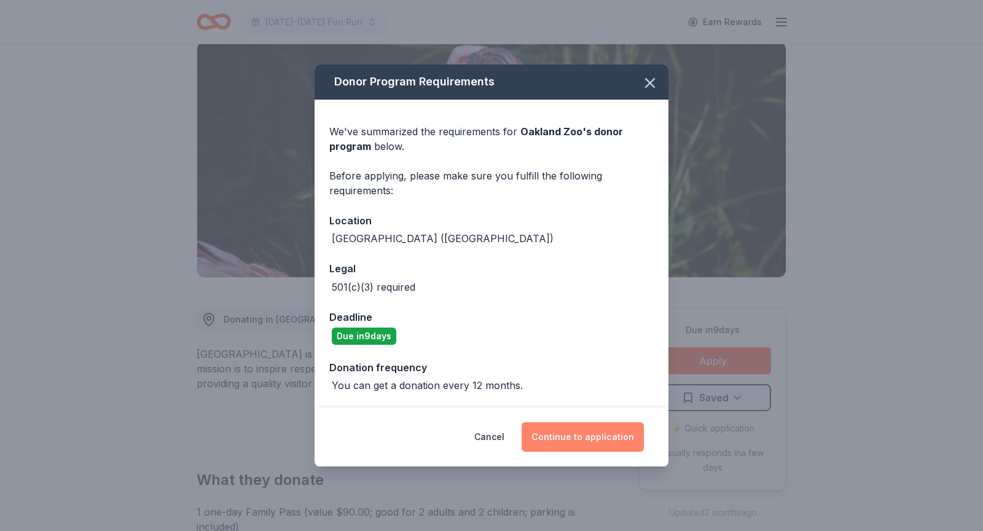
click at [567, 426] on button "Continue to application" at bounding box center [582, 436] width 122 height 29
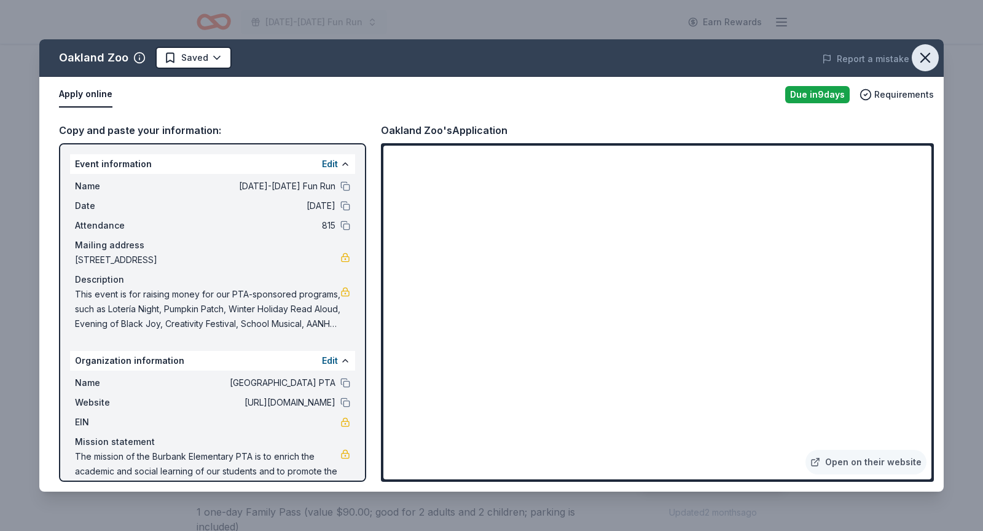
click at [927, 59] on icon "button" at bounding box center [925, 57] width 9 height 9
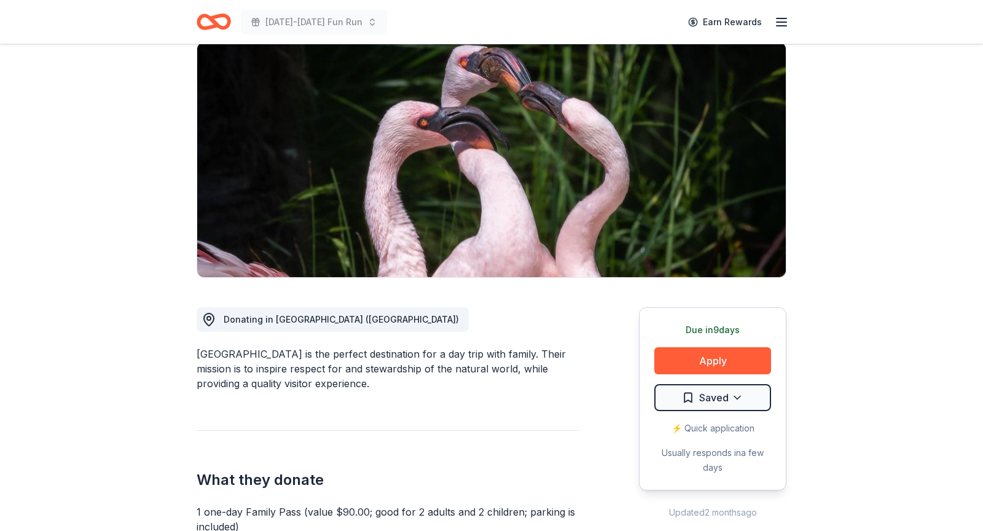
click at [218, 15] on icon "Home" at bounding box center [219, 21] width 19 height 12
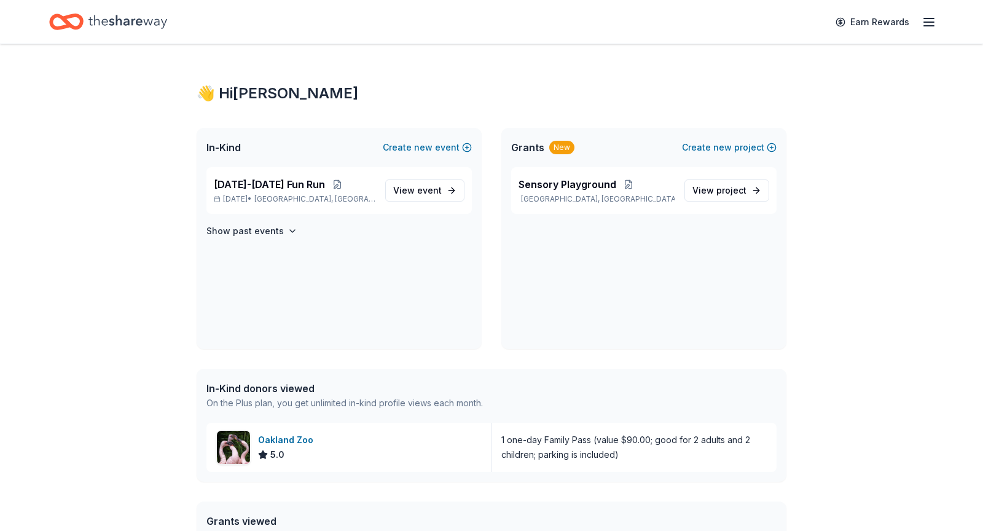
click at [146, 20] on icon "Home" at bounding box center [127, 21] width 79 height 25
click at [72, 11] on icon "Home" at bounding box center [66, 21] width 34 height 29
click at [443, 189] on link "View event" at bounding box center [424, 190] width 79 height 22
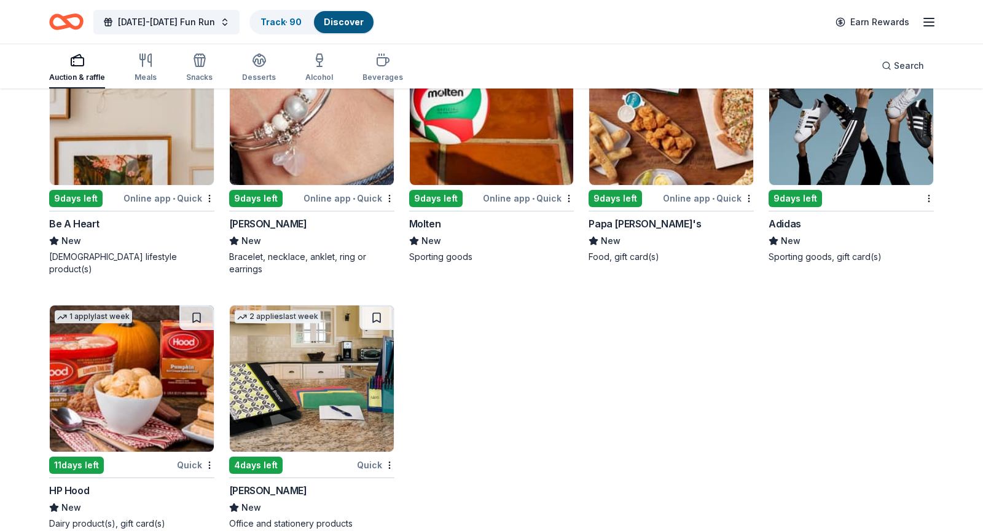
scroll to position [12772, 0]
